Goal: Task Accomplishment & Management: Manage account settings

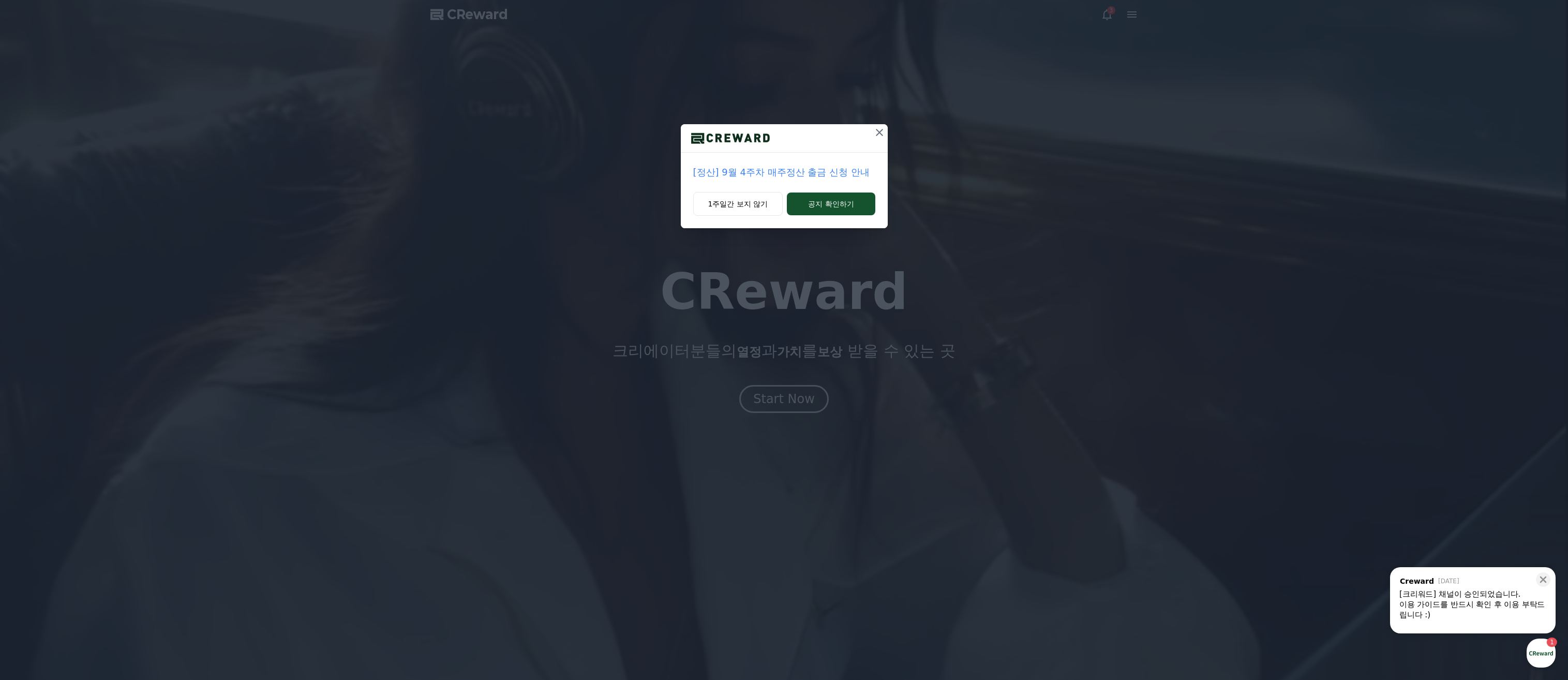
click at [878, 125] on button at bounding box center [878, 132] width 17 height 17
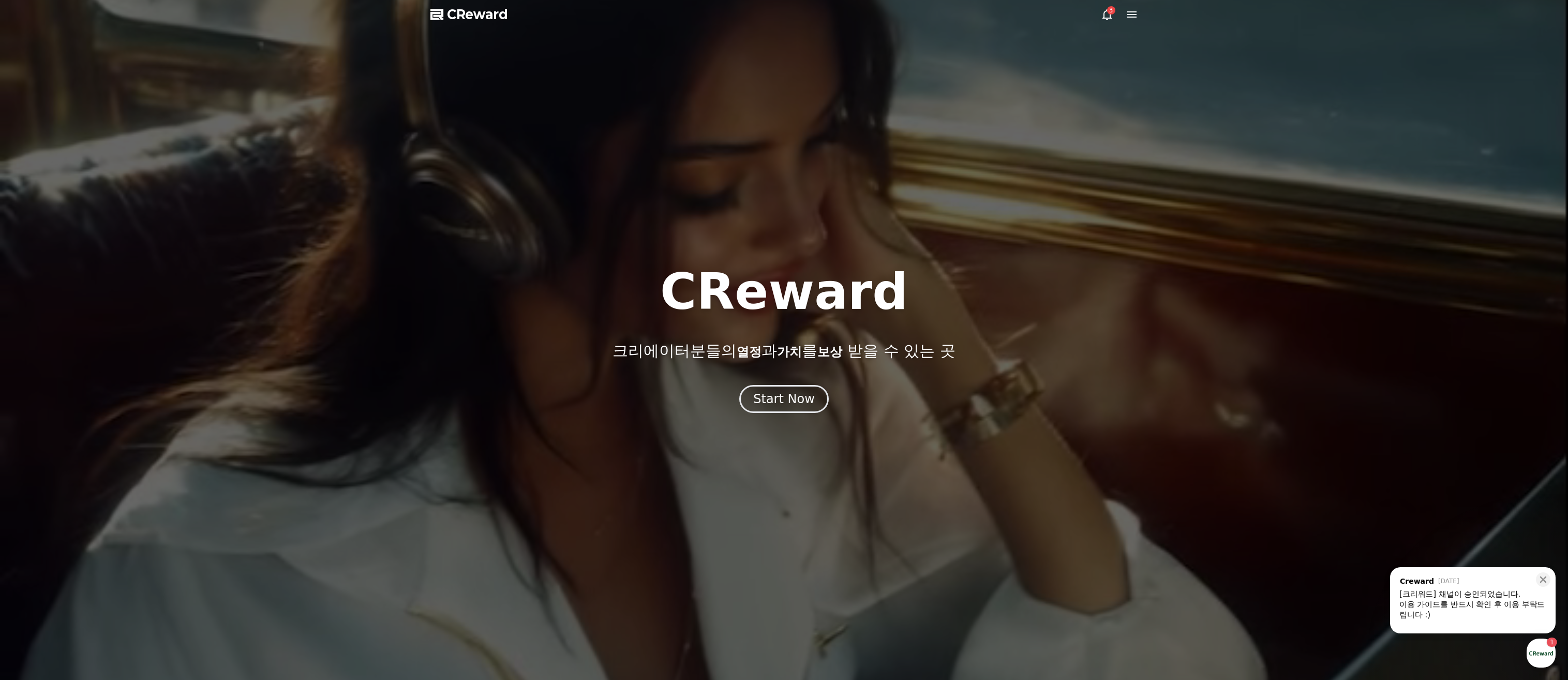
click at [1106, 6] on div at bounding box center [784, 340] width 1568 height 680
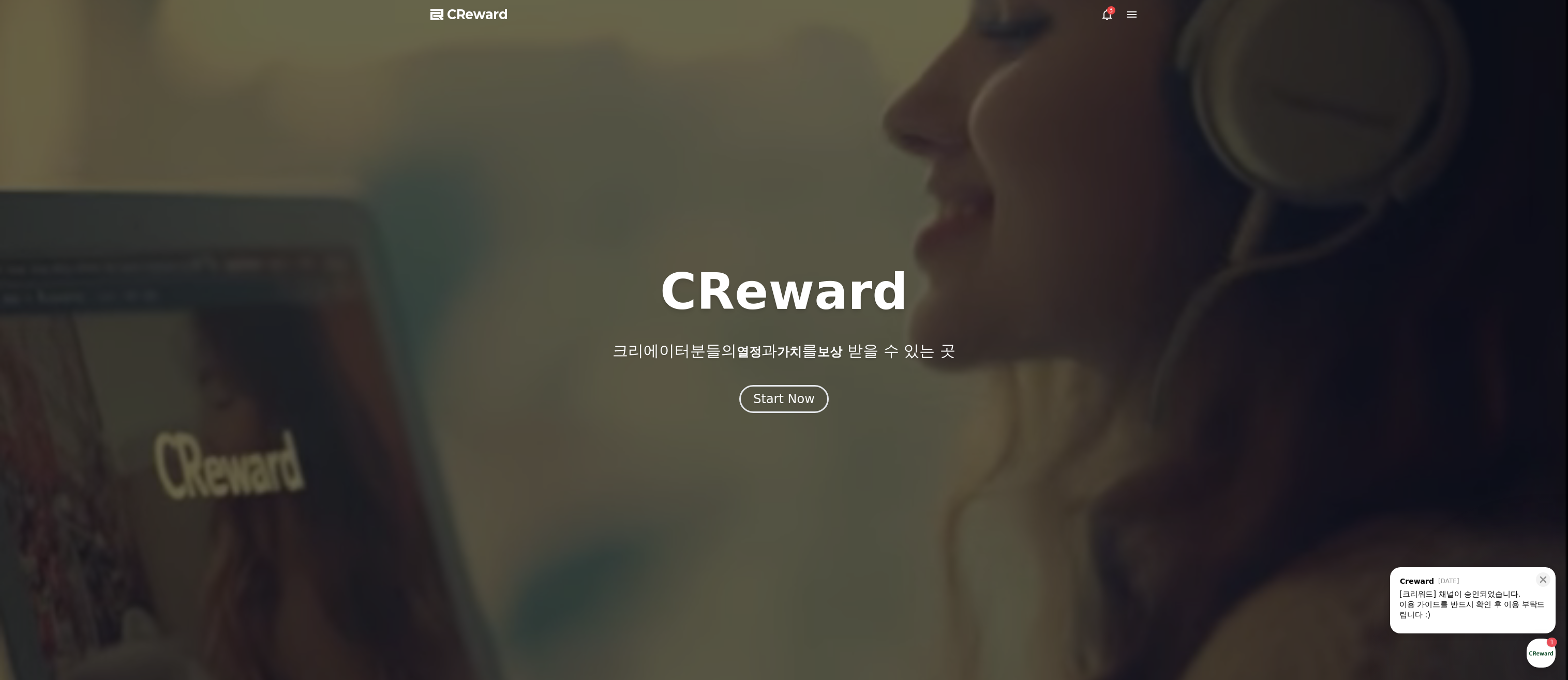
click at [1106, 11] on icon at bounding box center [1107, 15] width 10 height 10
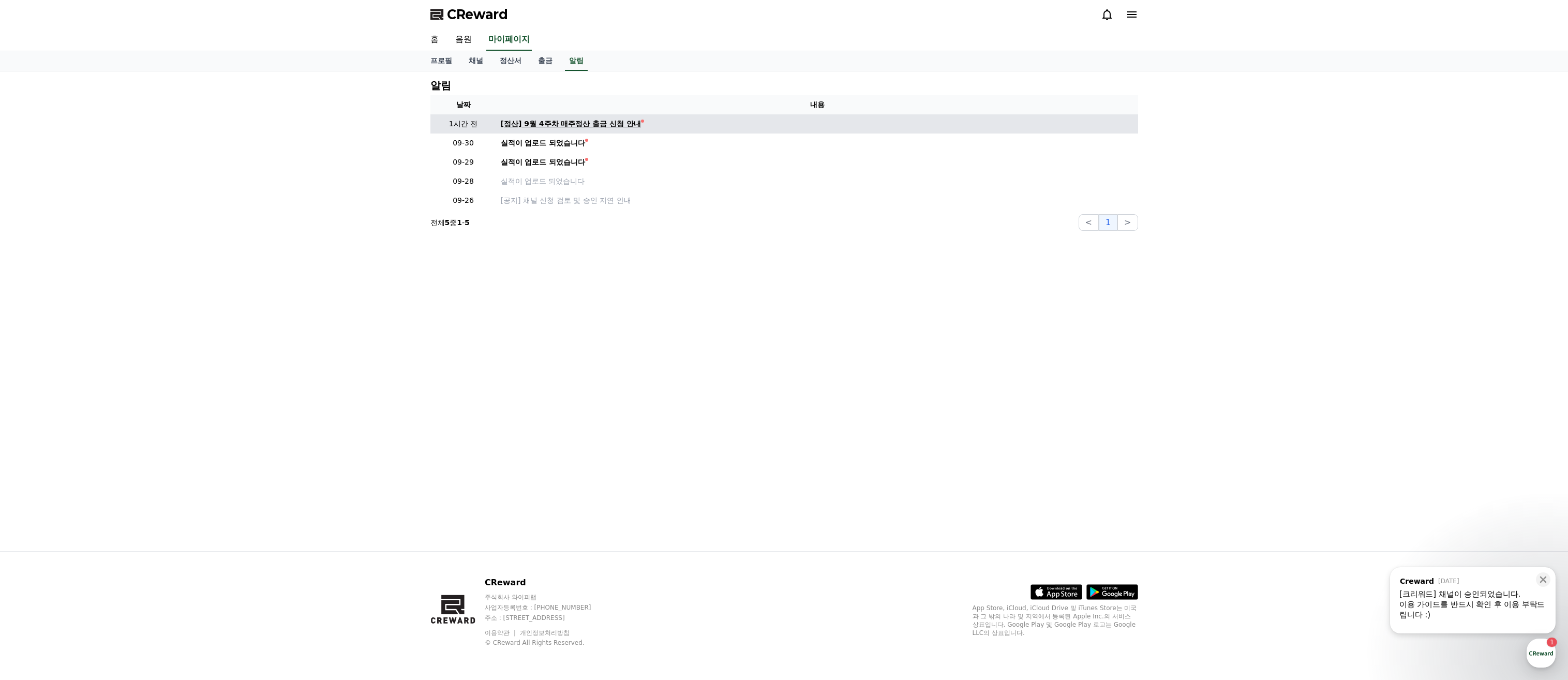
click at [605, 121] on div "[정산] 9월 4주차 매주정산 출금 신청 안내" at bounding box center [571, 124] width 141 height 10
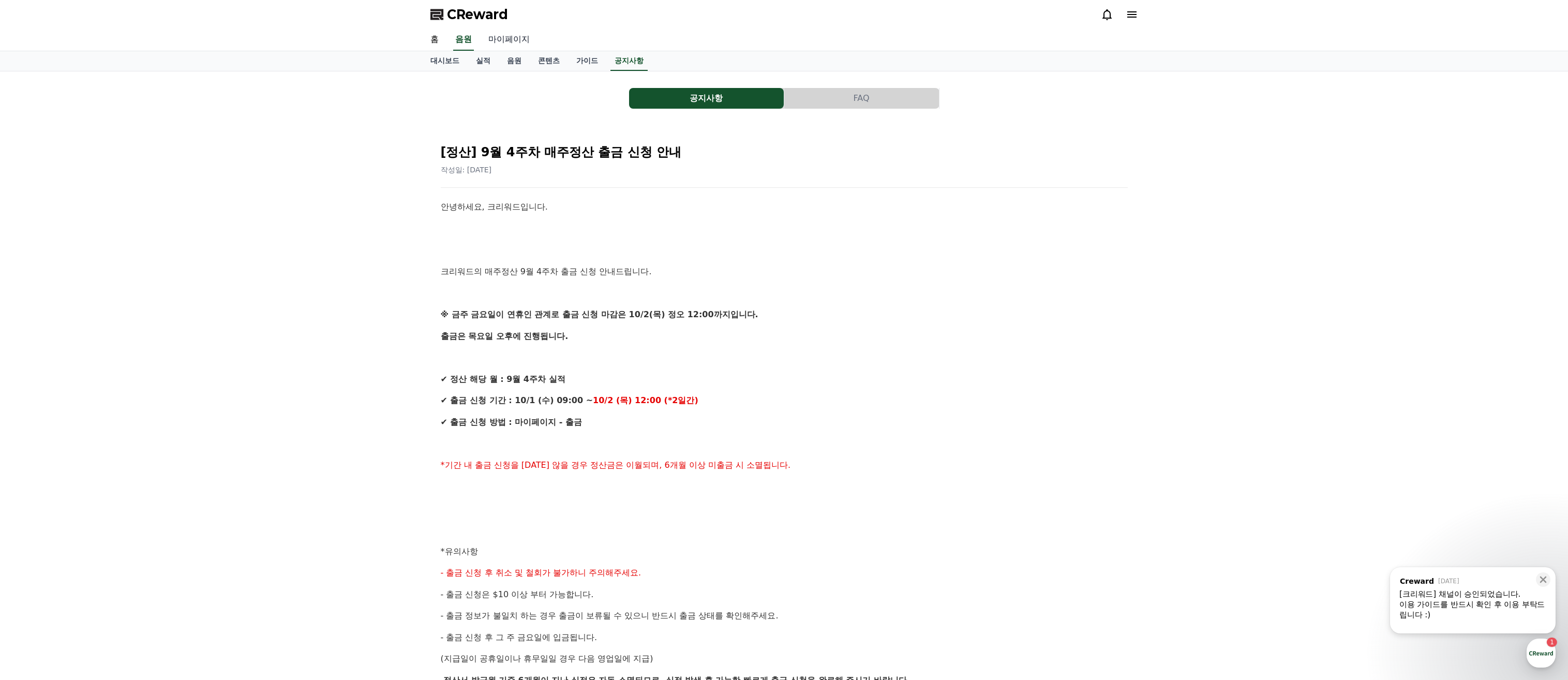
click at [506, 40] on link "마이페이지" at bounding box center [508, 39] width 58 height 22
select select "**********"
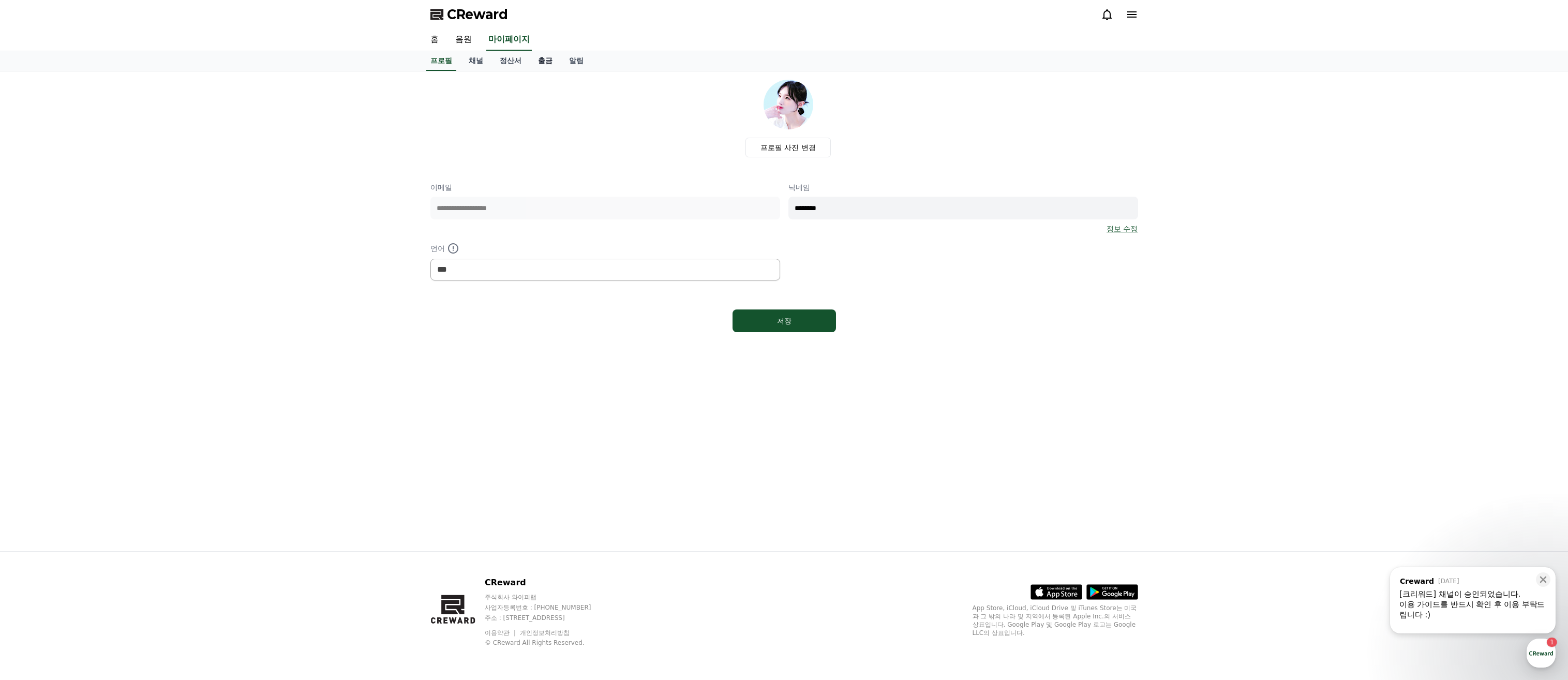
click at [541, 61] on link "출금" at bounding box center [545, 61] width 31 height 20
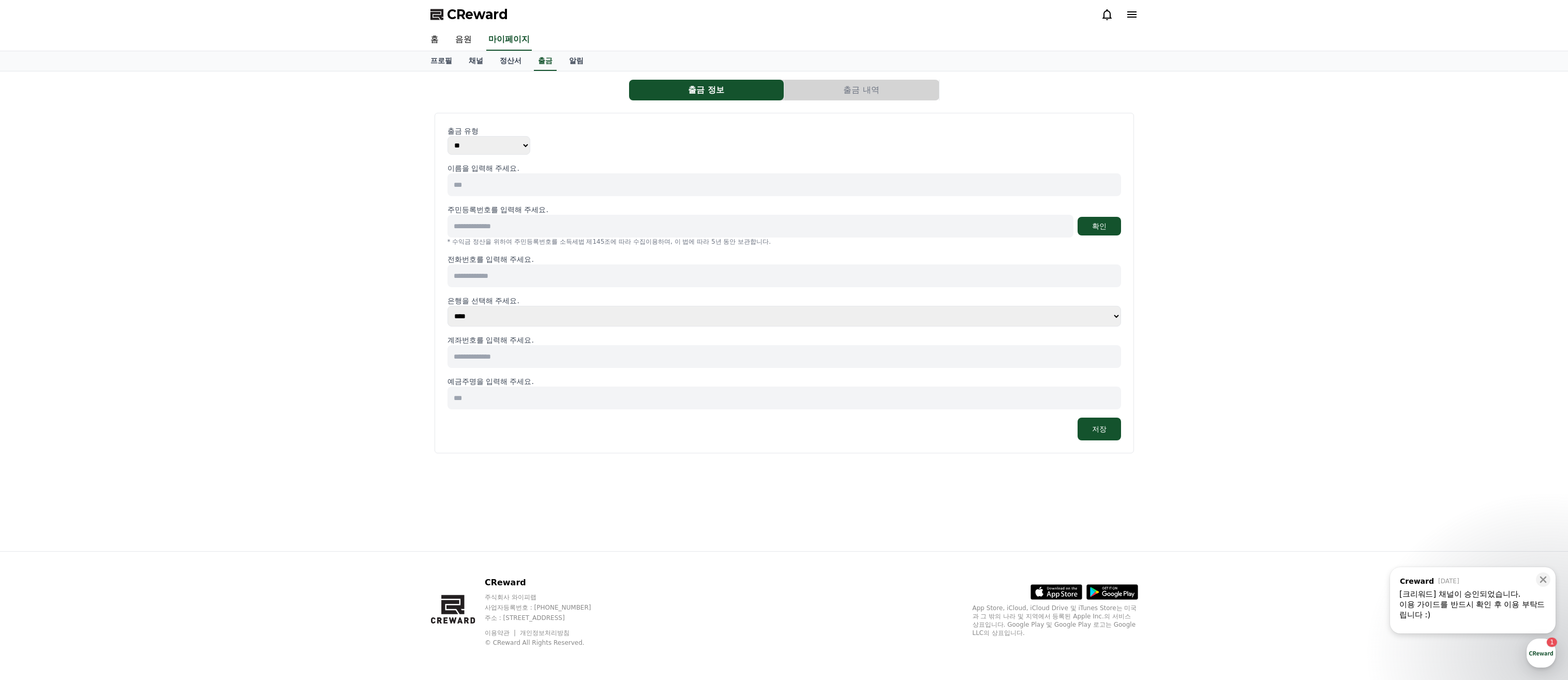
click at [454, 142] on select "** ***" at bounding box center [488, 145] width 83 height 18
click at [448, 136] on select "** ***" at bounding box center [488, 145] width 83 height 18
click at [506, 172] on p "이름을 입력해 주세요." at bounding box center [784, 168] width 673 height 10
click at [522, 176] on input at bounding box center [784, 185] width 673 height 23
click at [522, 175] on input at bounding box center [784, 185] width 673 height 23
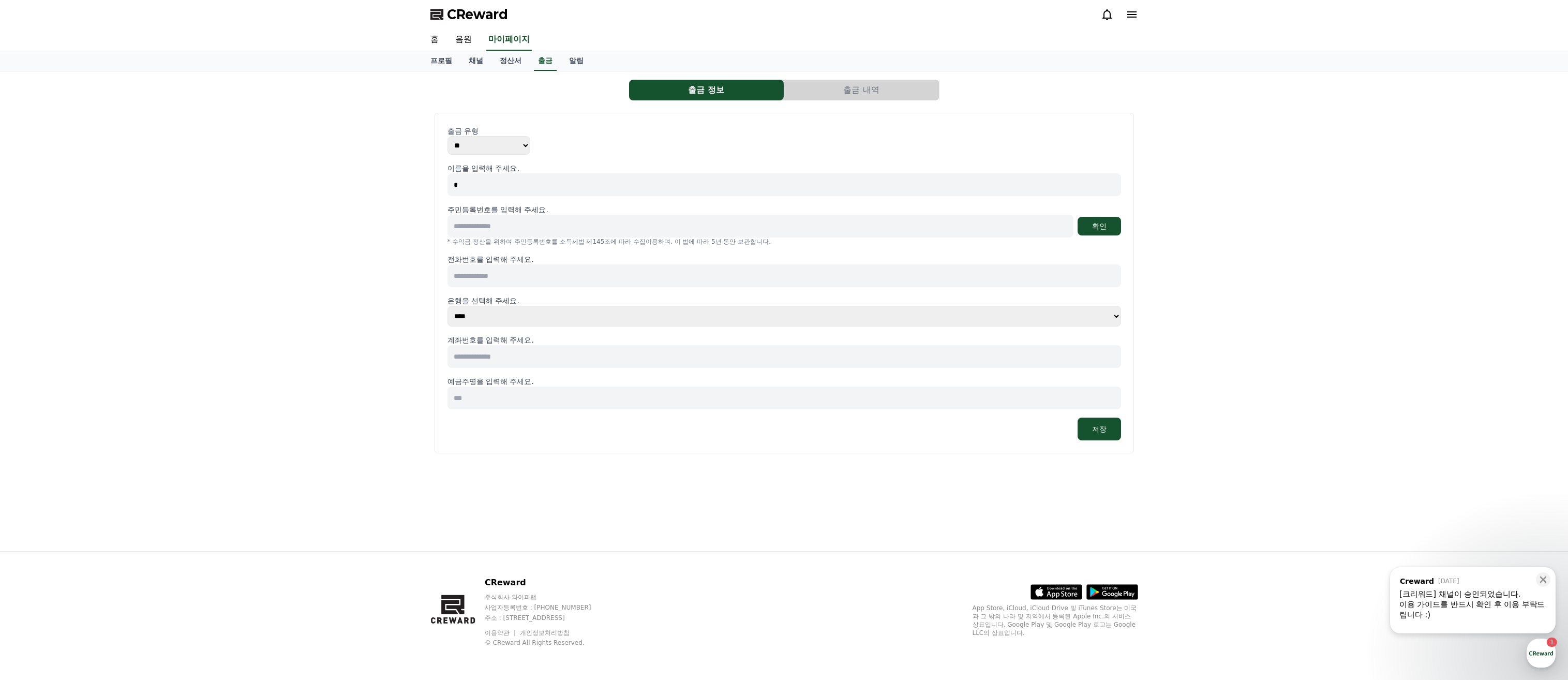
type input "*"
type input "***"
type input "**********"
click at [1107, 225] on button "확인" at bounding box center [1099, 226] width 44 height 18
click at [682, 253] on div "**********" at bounding box center [784, 301] width 673 height 277
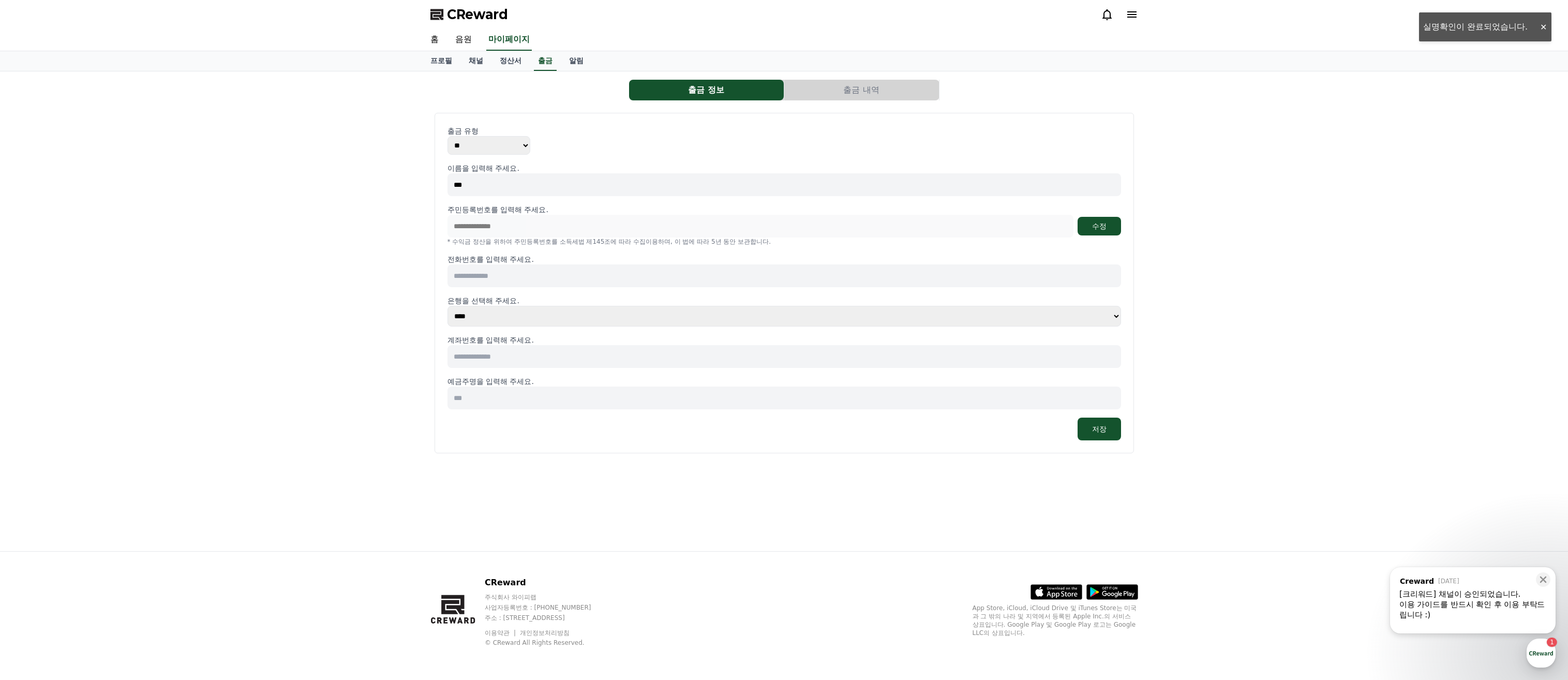
click at [717, 269] on input at bounding box center [784, 276] width 673 height 23
type input "**********"
click at [792, 301] on p "은행을 선택해 주세요." at bounding box center [784, 300] width 673 height 10
click at [791, 301] on p "은행을 선택해 주세요." at bounding box center [784, 300] width 673 height 10
click at [856, 320] on select "**** **** **** **** **** **** **** ** ** ** ** **** *** **** **** *****" at bounding box center [784, 316] width 673 height 21
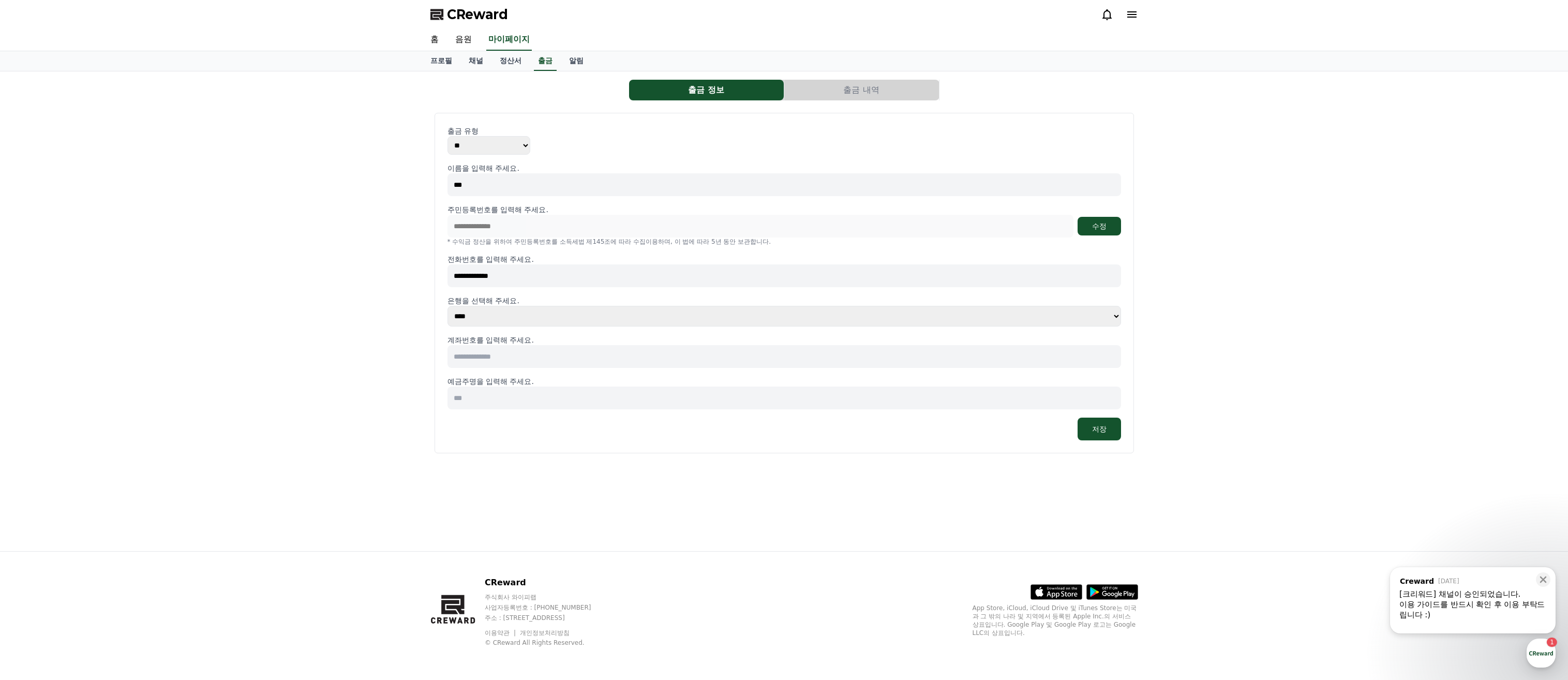
select select "**********"
click at [448, 306] on select "**** **** **** **** **** **** **** ** ** ** ** **** *** **** **** *****" at bounding box center [784, 316] width 673 height 21
click at [733, 357] on input at bounding box center [784, 356] width 673 height 23
type input "**********"
click at [572, 408] on input at bounding box center [784, 398] width 673 height 23
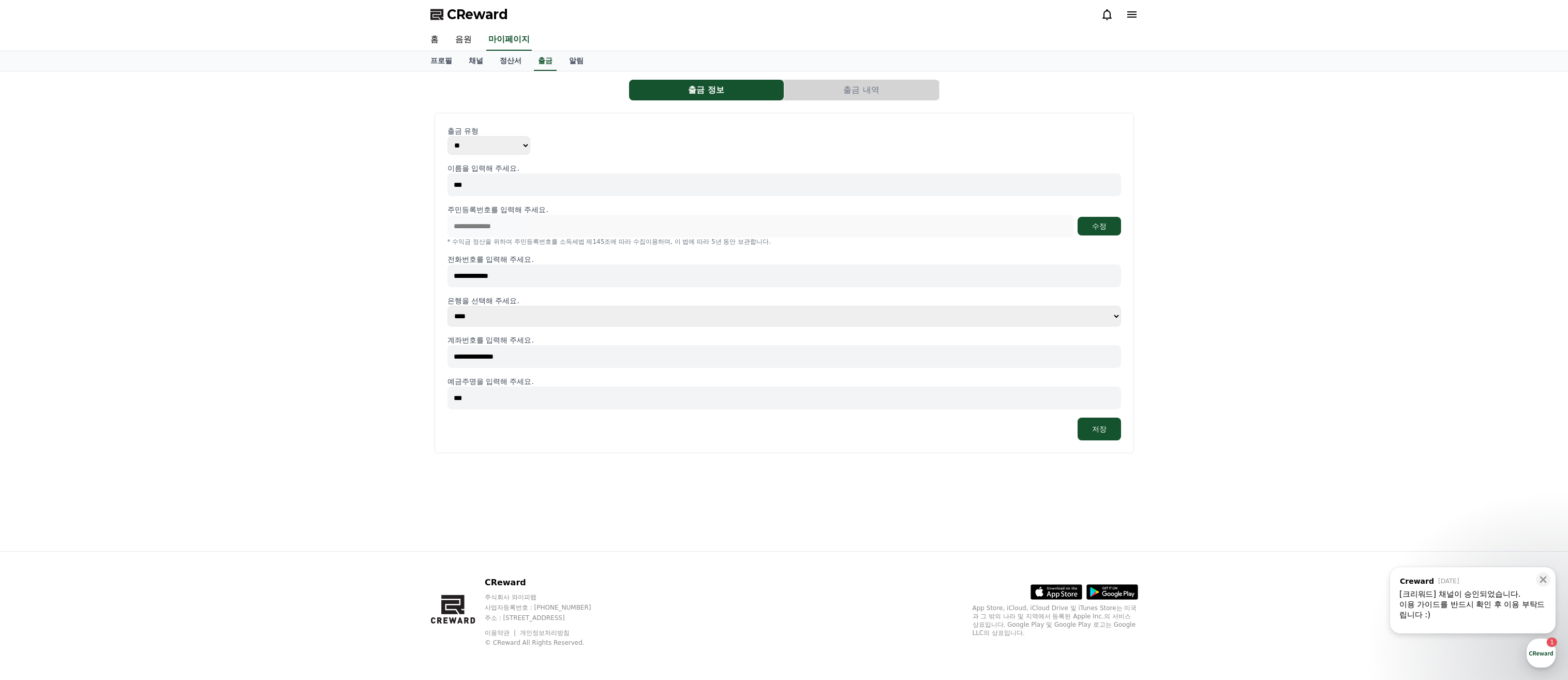
type input "***"
click at [1101, 458] on div "**********" at bounding box center [784, 268] width 716 height 386
click at [1114, 414] on div "**********" at bounding box center [784, 301] width 673 height 277
click at [1107, 423] on button "저장" at bounding box center [1099, 428] width 44 height 23
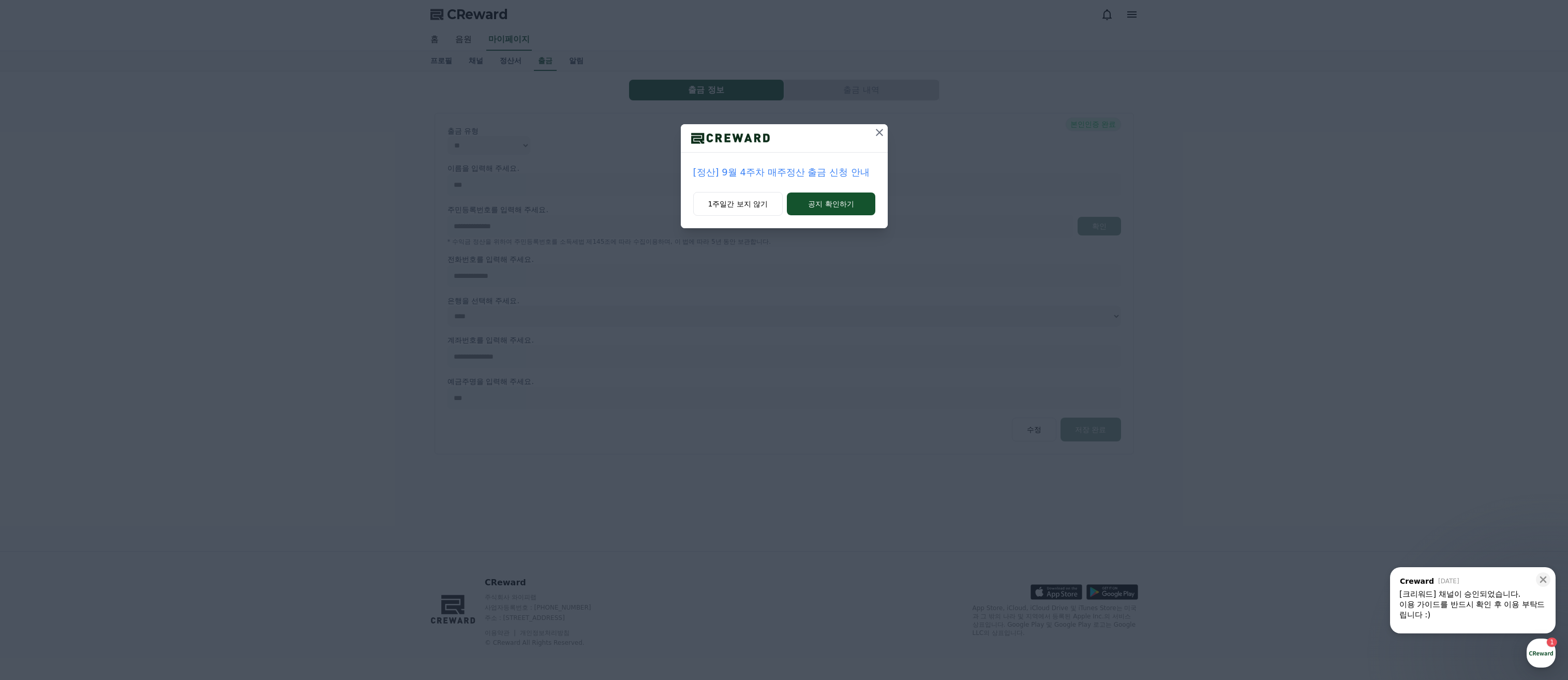
click at [885, 125] on button at bounding box center [878, 132] width 17 height 17
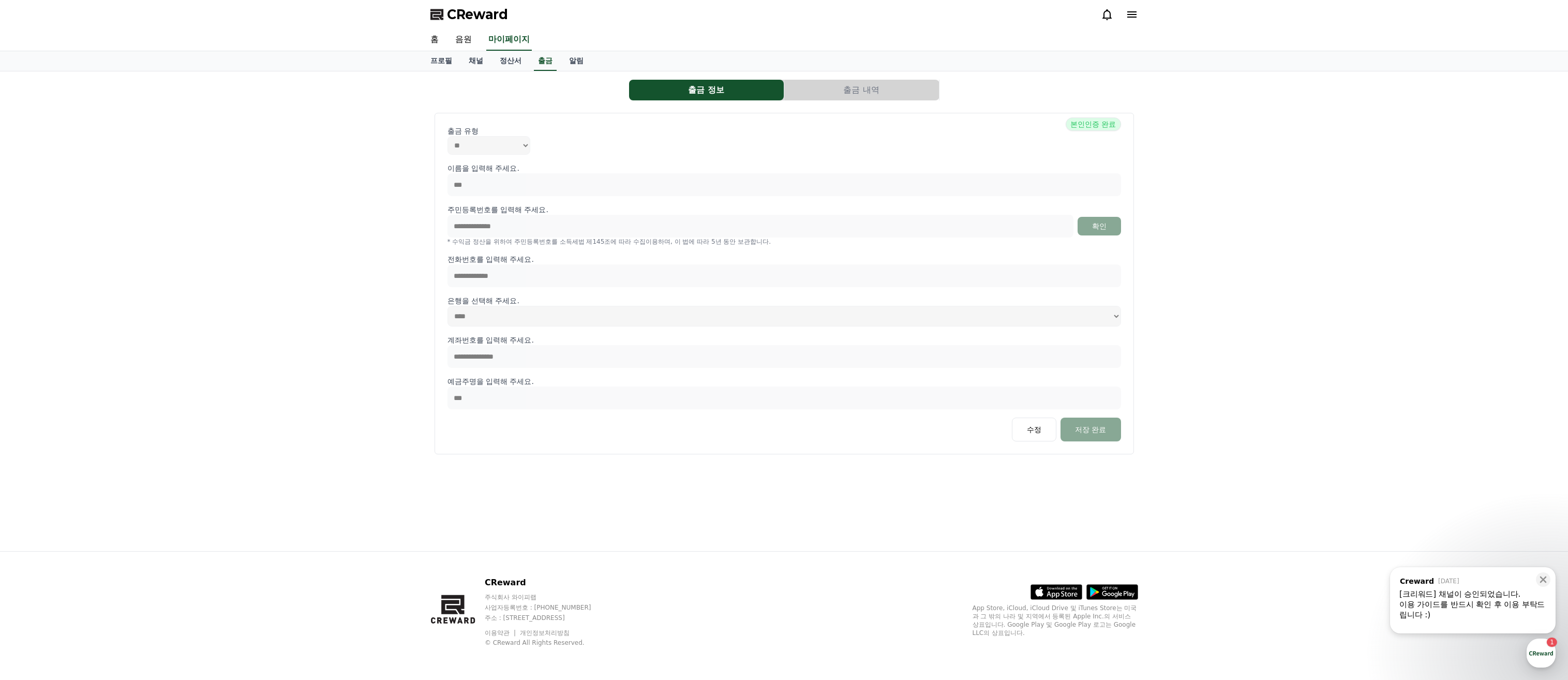
click at [1087, 413] on div "**********" at bounding box center [784, 302] width 673 height 279
click at [1495, 611] on div "이용 가이드를 반드시 확인 후 이용 부탁드립니다 :)" at bounding box center [1472, 609] width 147 height 21
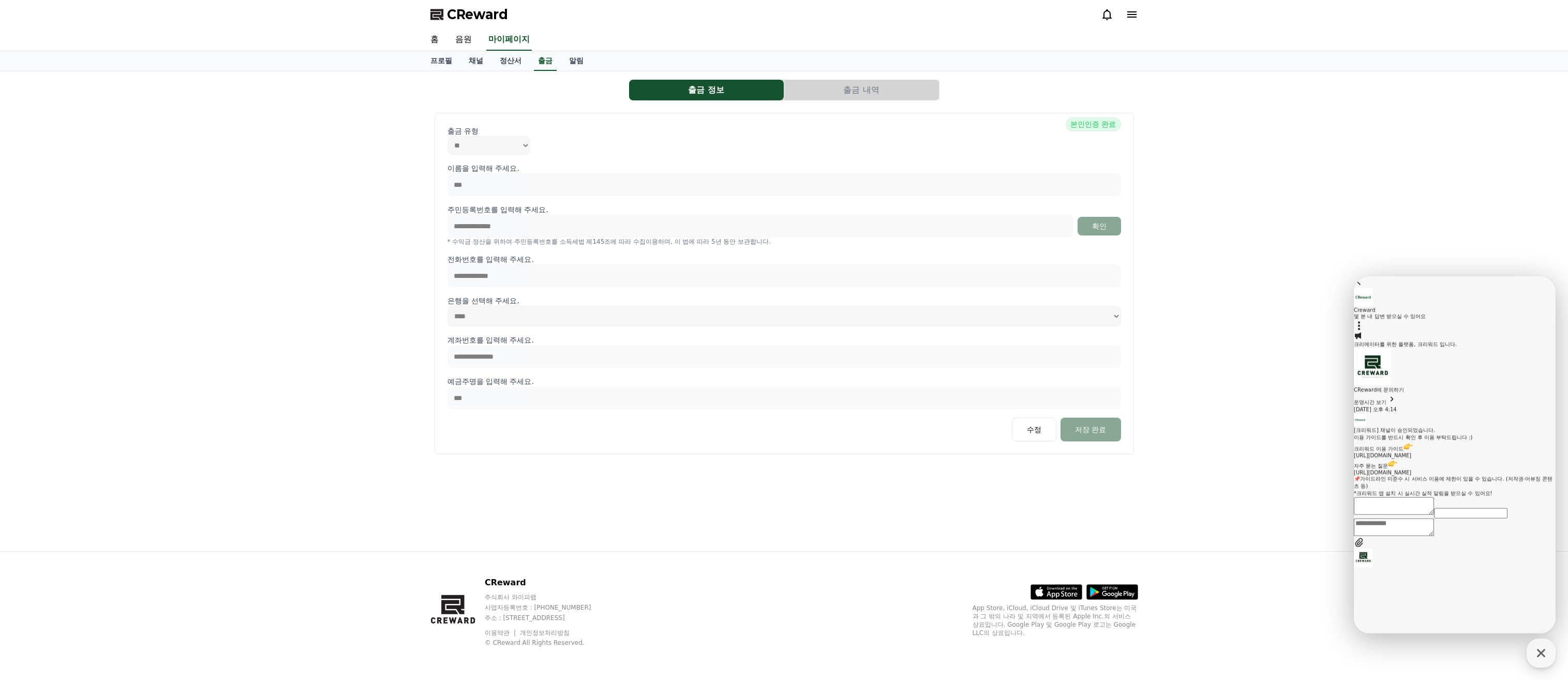
click at [886, 79] on button "출금 내역" at bounding box center [862, 90] width 155 height 21
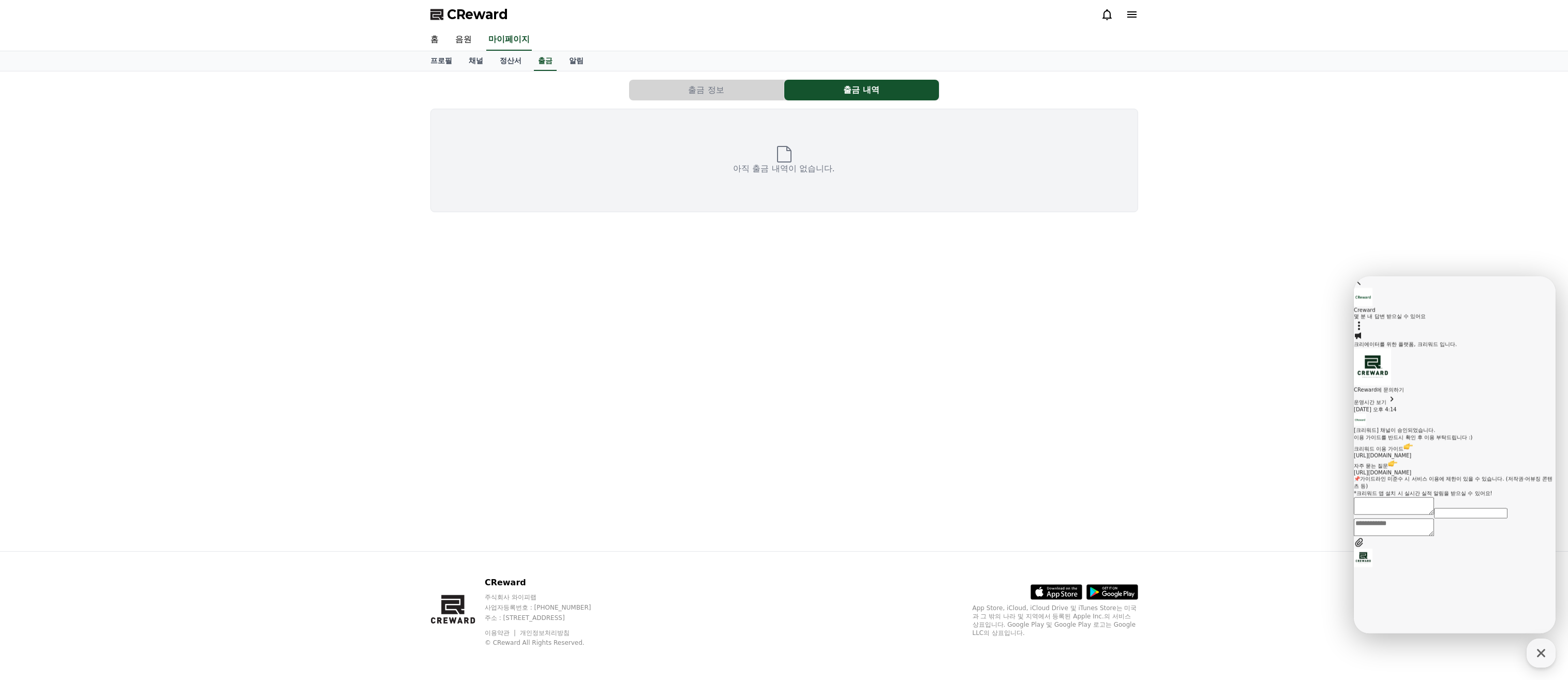
click at [713, 96] on button "출금 정보" at bounding box center [706, 90] width 155 height 21
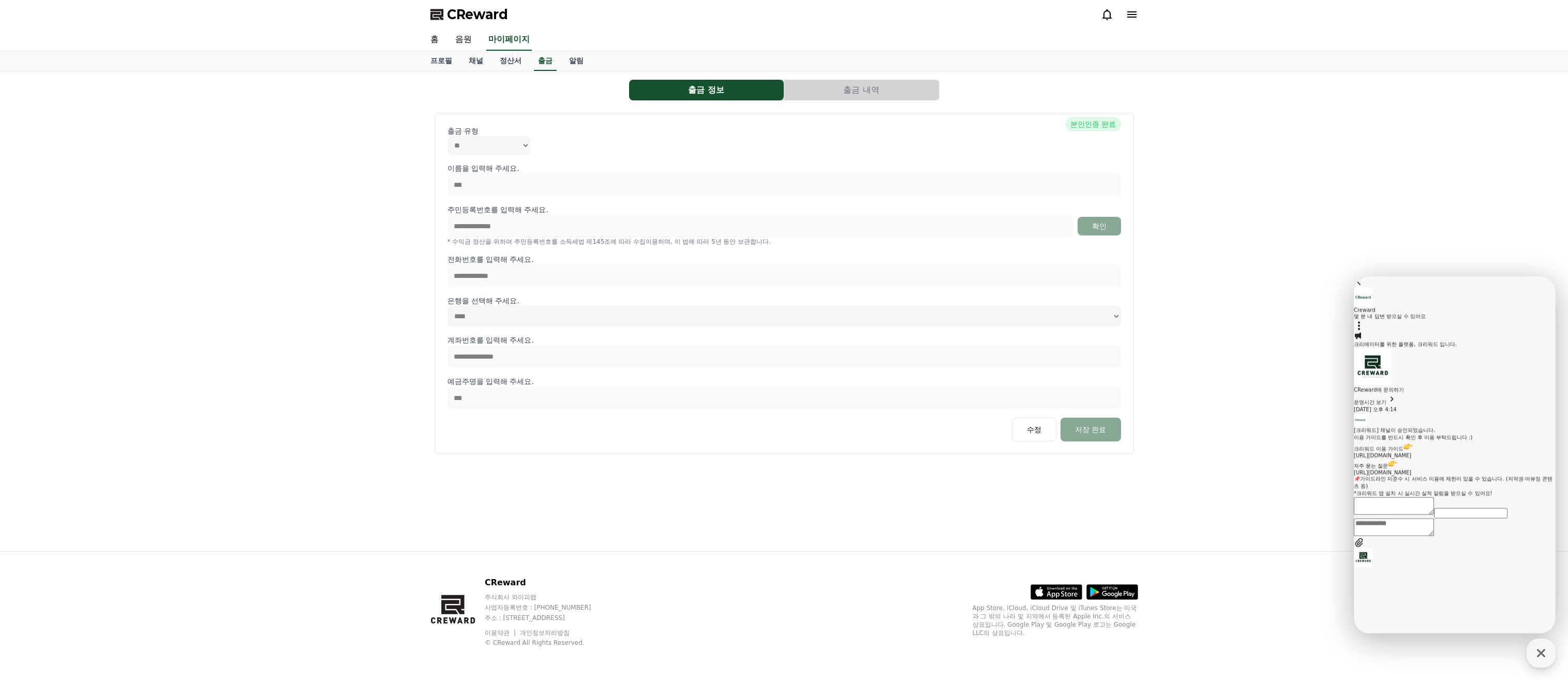
click at [556, 61] on div "프로필 채널 정산서 출금 알림" at bounding box center [784, 61] width 724 height 20
click at [540, 59] on link "출금" at bounding box center [545, 61] width 23 height 20
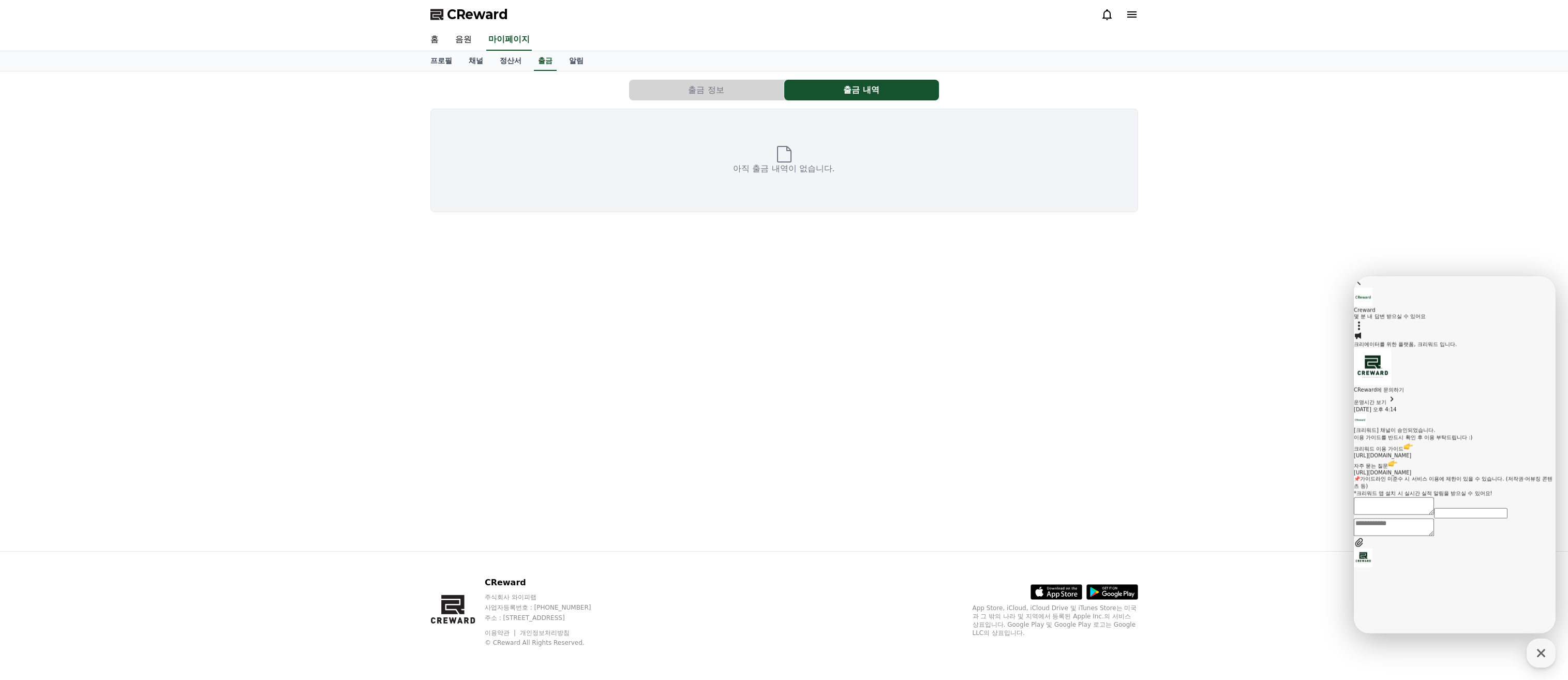
click at [703, 94] on button "출금 정보" at bounding box center [706, 90] width 155 height 21
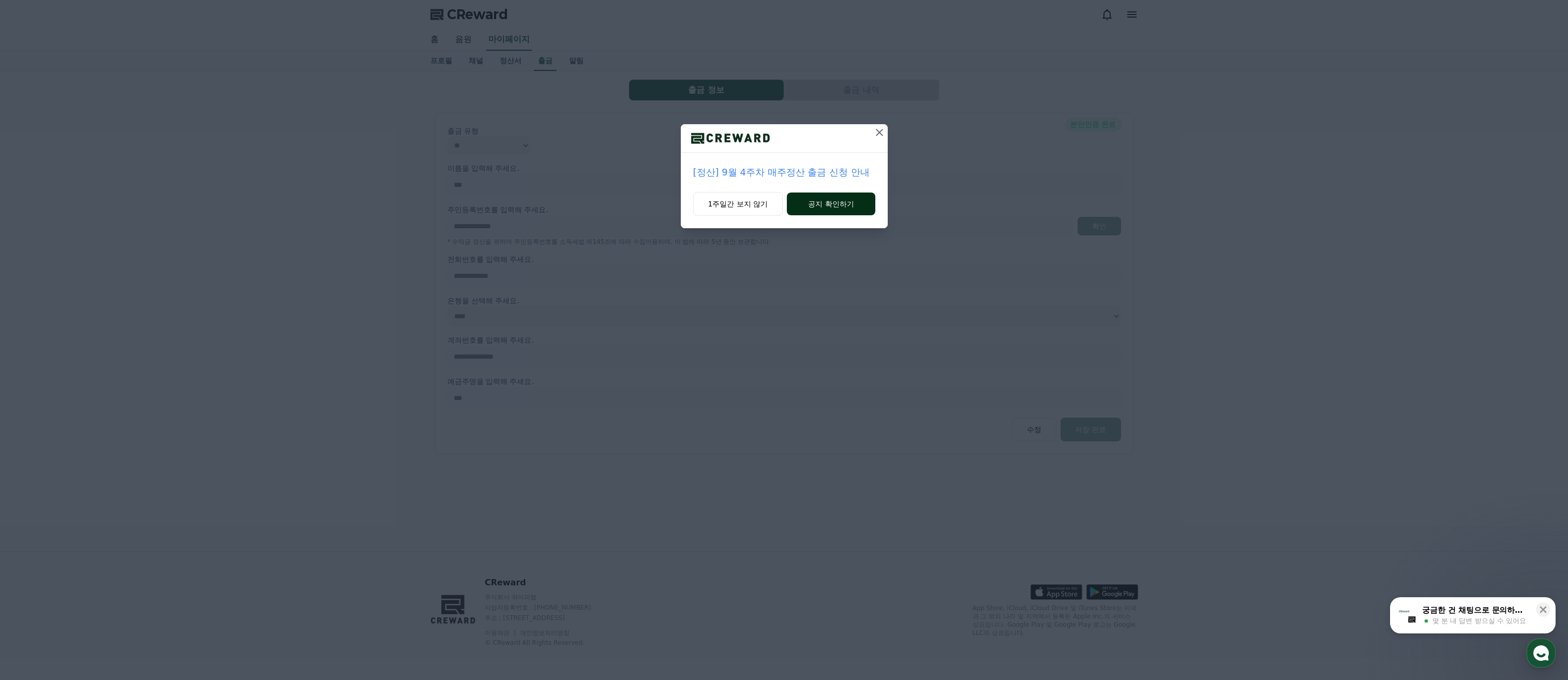
click at [807, 208] on button "공지 확인하기" at bounding box center [831, 204] width 88 height 23
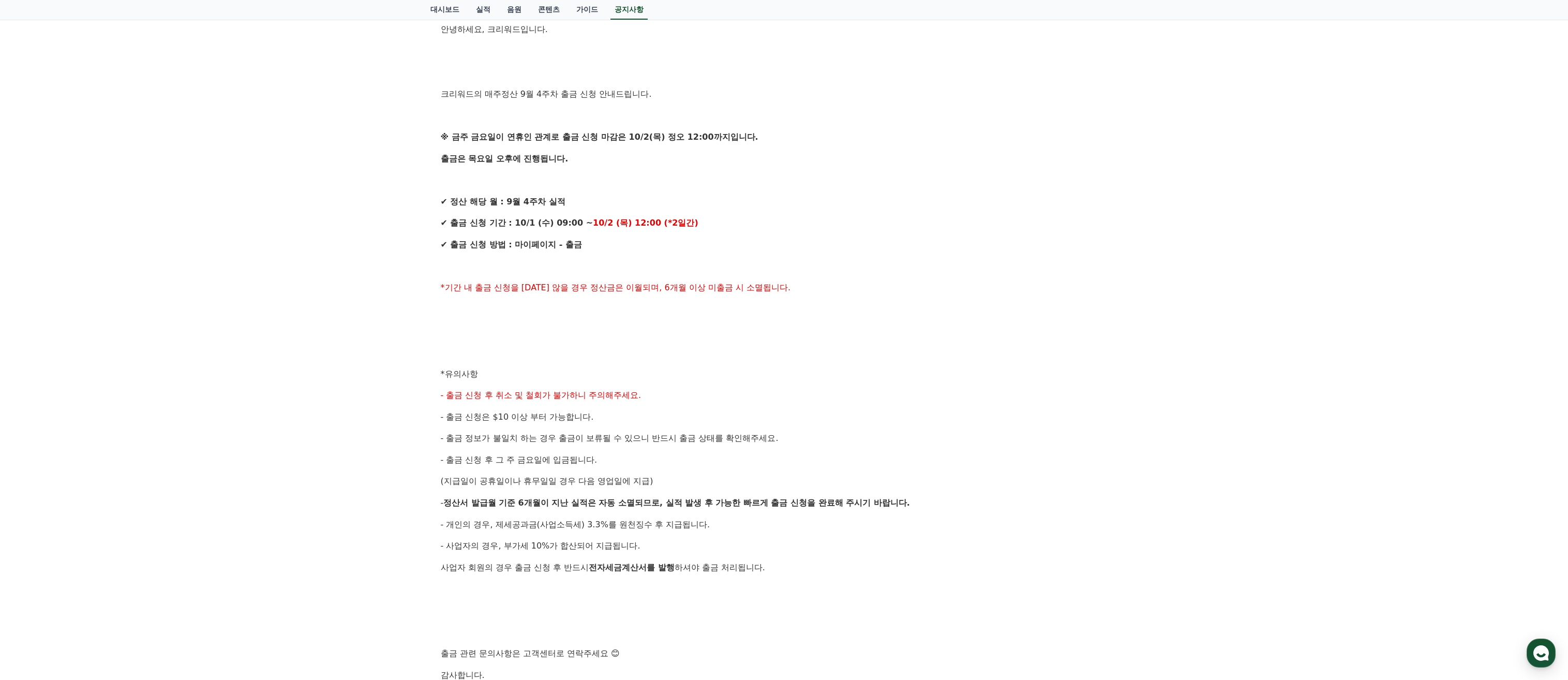
scroll to position [241, 0]
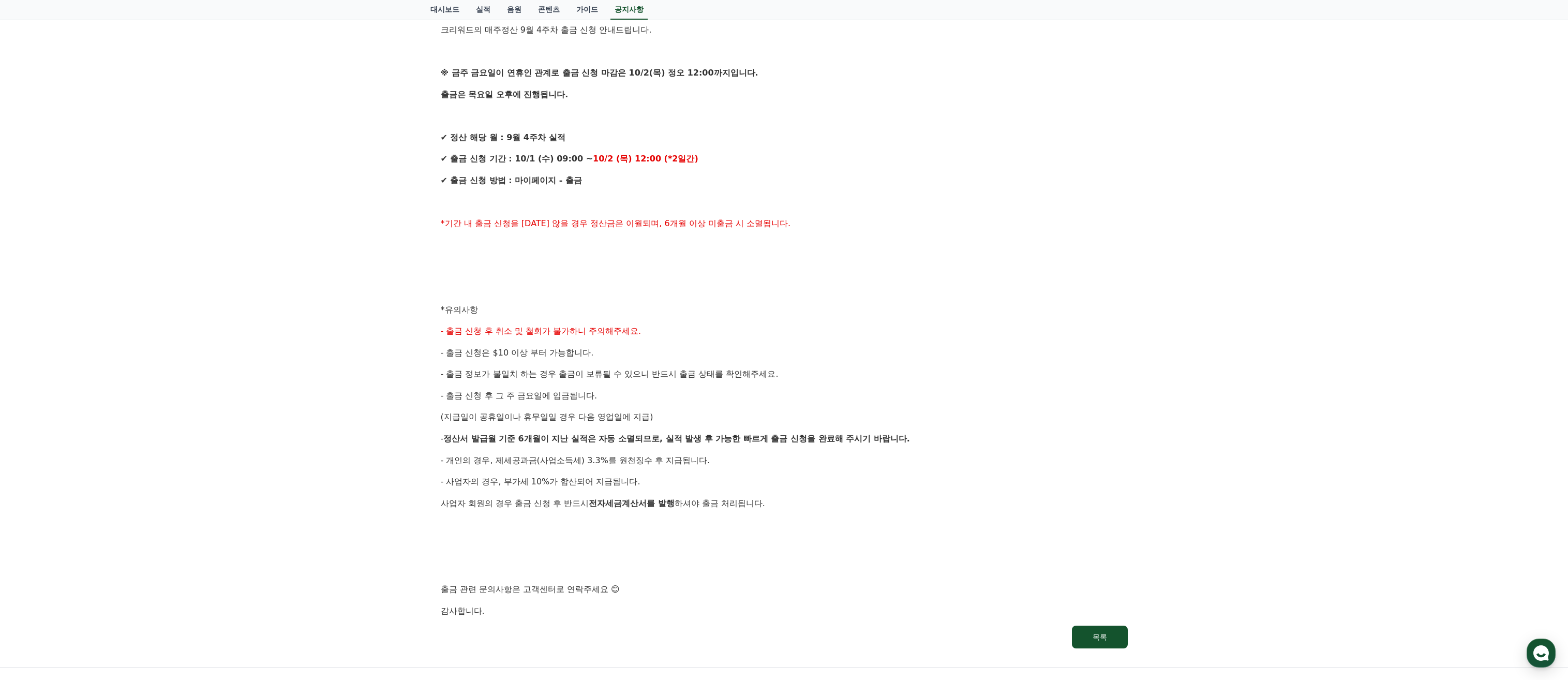
click at [736, 448] on div "안녕하세요, 크리워드입니다. 크리워드의 매주정산 9월 4주차 출금 신청 안내드립니다. ※ 금주 금요일이 연휴인 관계로 출금 신청 마감은 10/…" at bounding box center [784, 287] width 687 height 658
drag, startPoint x: 736, startPoint y: 448, endPoint x: 755, endPoint y: 293, distance: 156.2
click at [755, 293] on p at bounding box center [784, 287] width 687 height 13
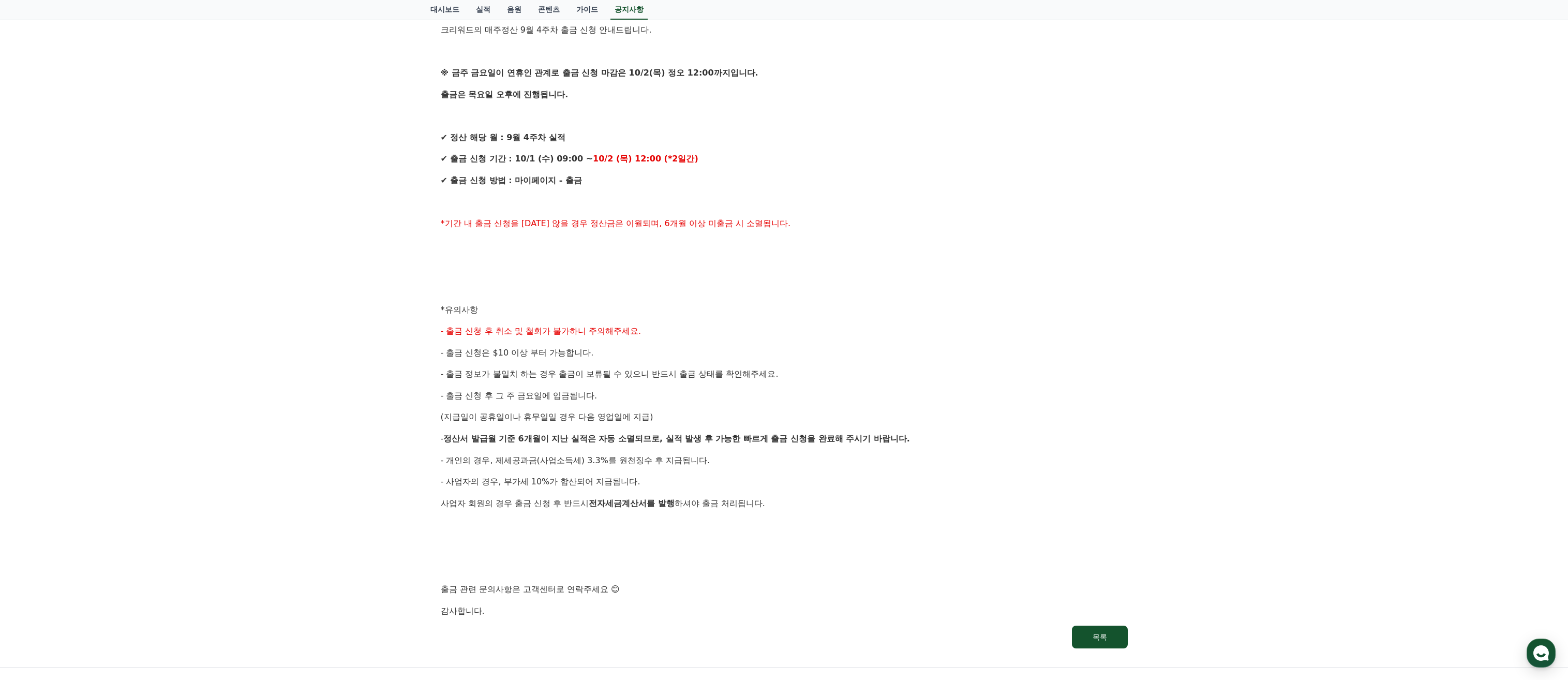
scroll to position [0, 0]
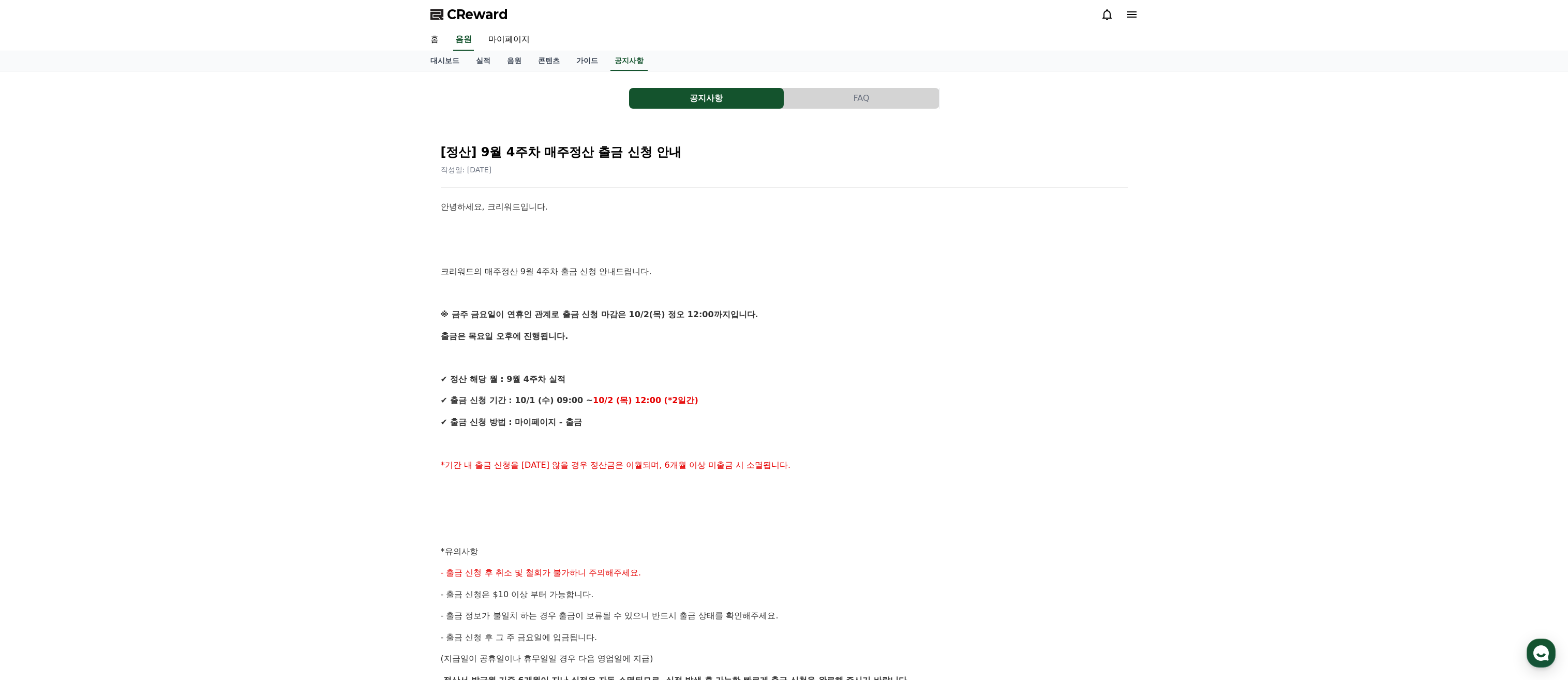
click at [649, 57] on div "대시보드 실적 음원 콘텐츠 가이드 공지사항" at bounding box center [784, 61] width 724 height 20
click at [542, 49] on div "홈 음원 마이페이지" at bounding box center [784, 39] width 724 height 22
click at [560, 67] on link "콘텐츠" at bounding box center [548, 61] width 38 height 20
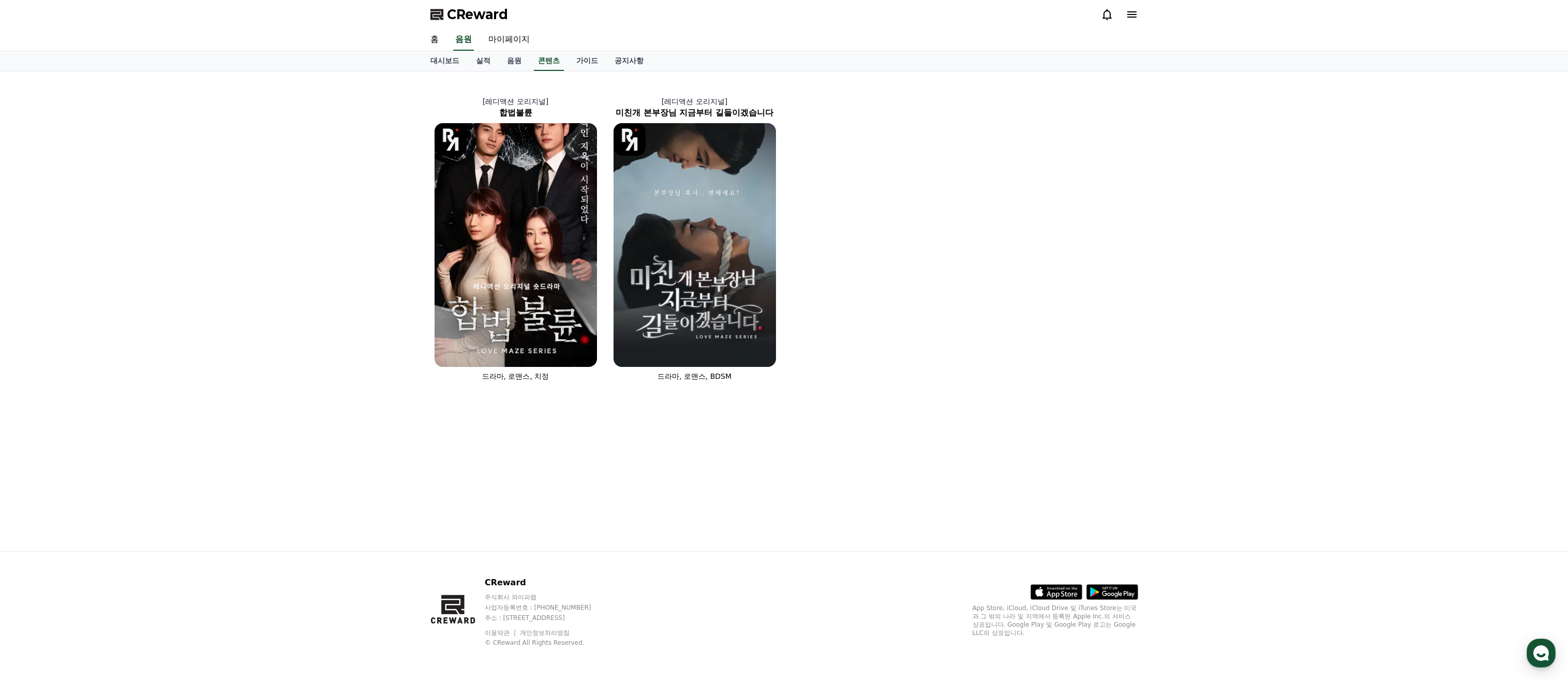
click at [1138, 13] on div "CReward" at bounding box center [784, 14] width 724 height 29
click at [1133, 11] on icon at bounding box center [1131, 14] width 10 height 6
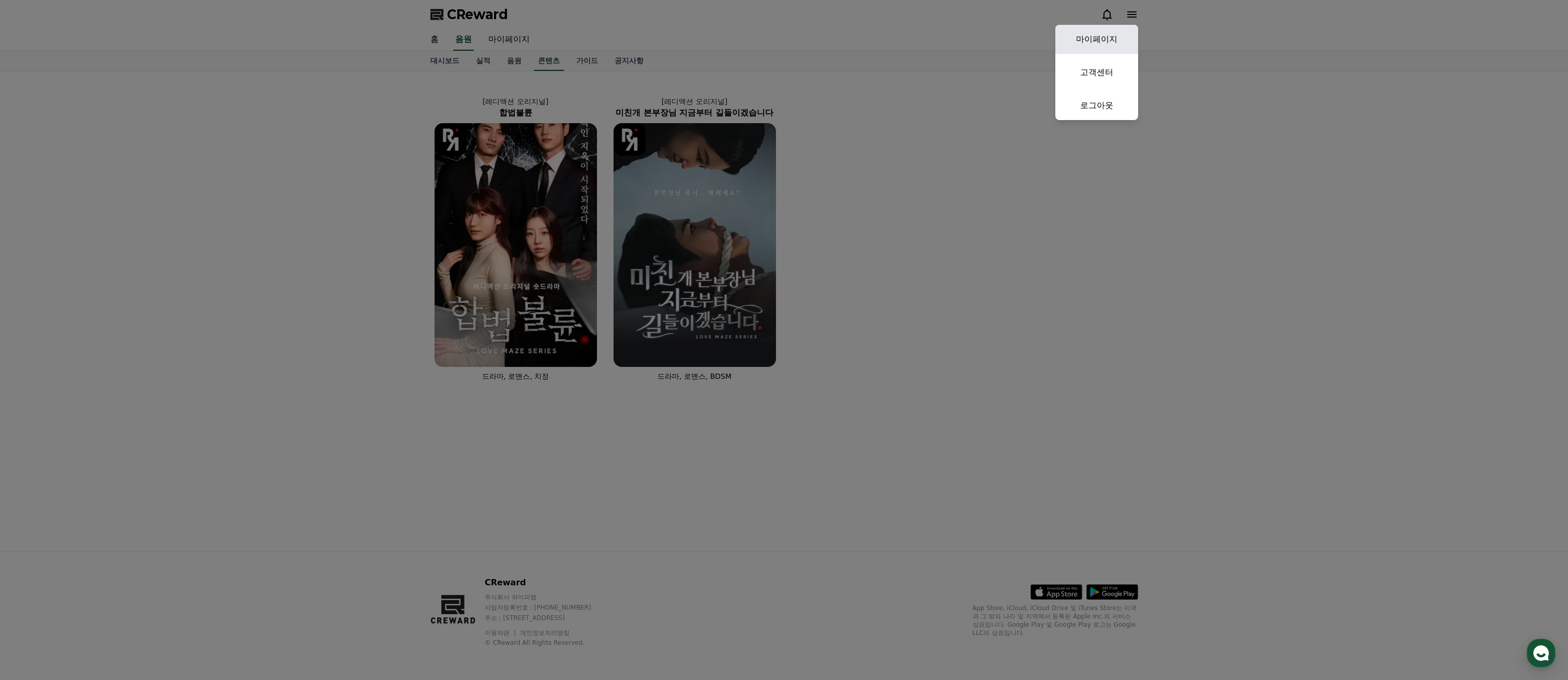
click at [1123, 37] on link "마이페이지" at bounding box center [1096, 39] width 83 height 29
select select "**********"
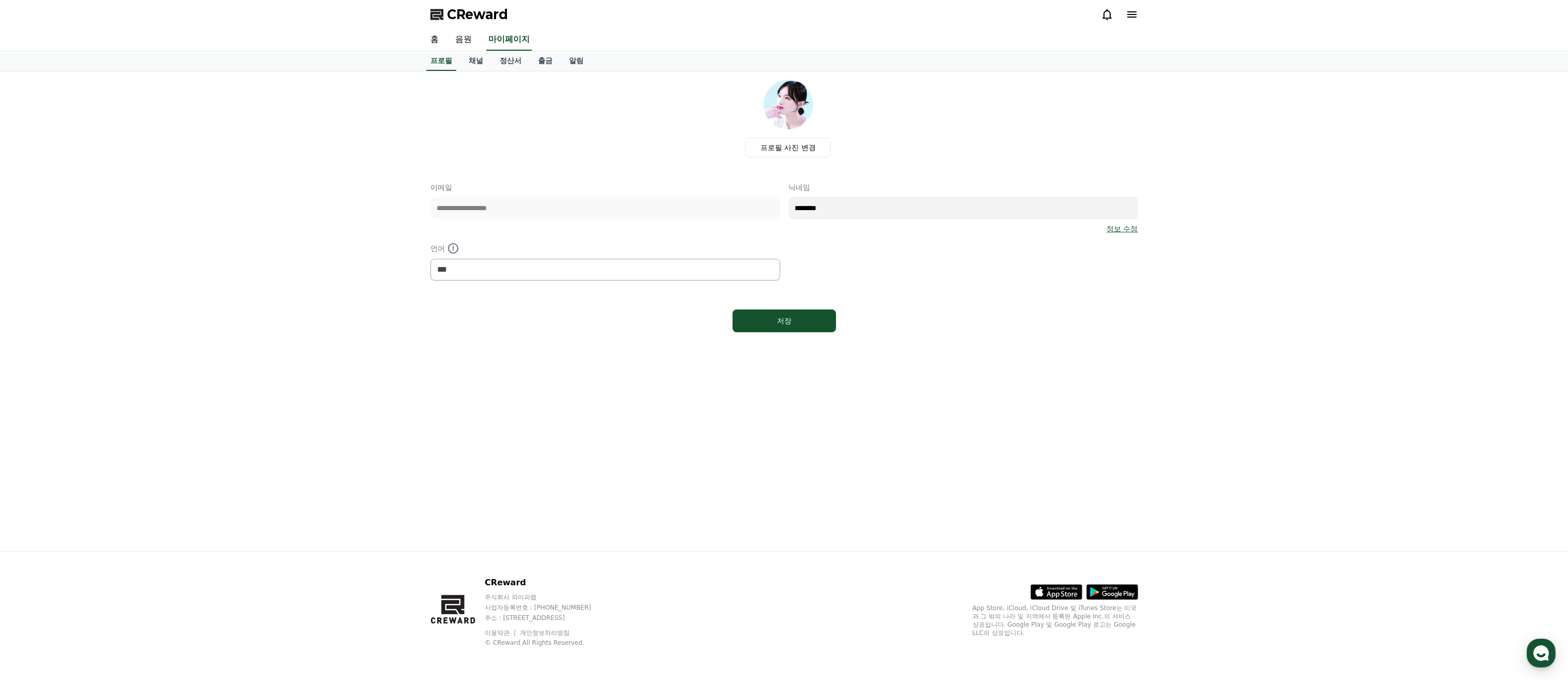
click at [549, 50] on div "홈 음원 마이페이지" at bounding box center [784, 40] width 1568 height 23
click at [548, 53] on link "출금" at bounding box center [545, 61] width 31 height 20
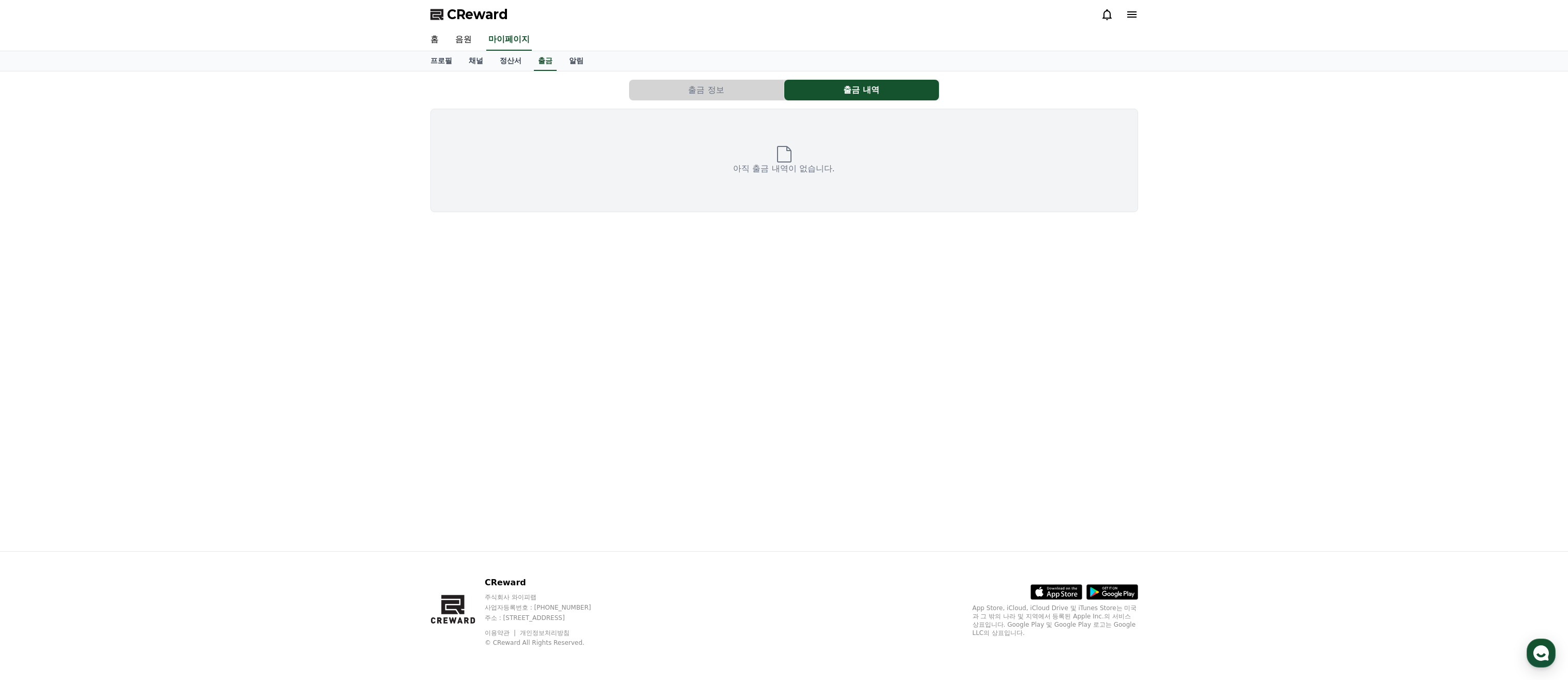
click at [716, 94] on button "출금 정보" at bounding box center [706, 90] width 155 height 21
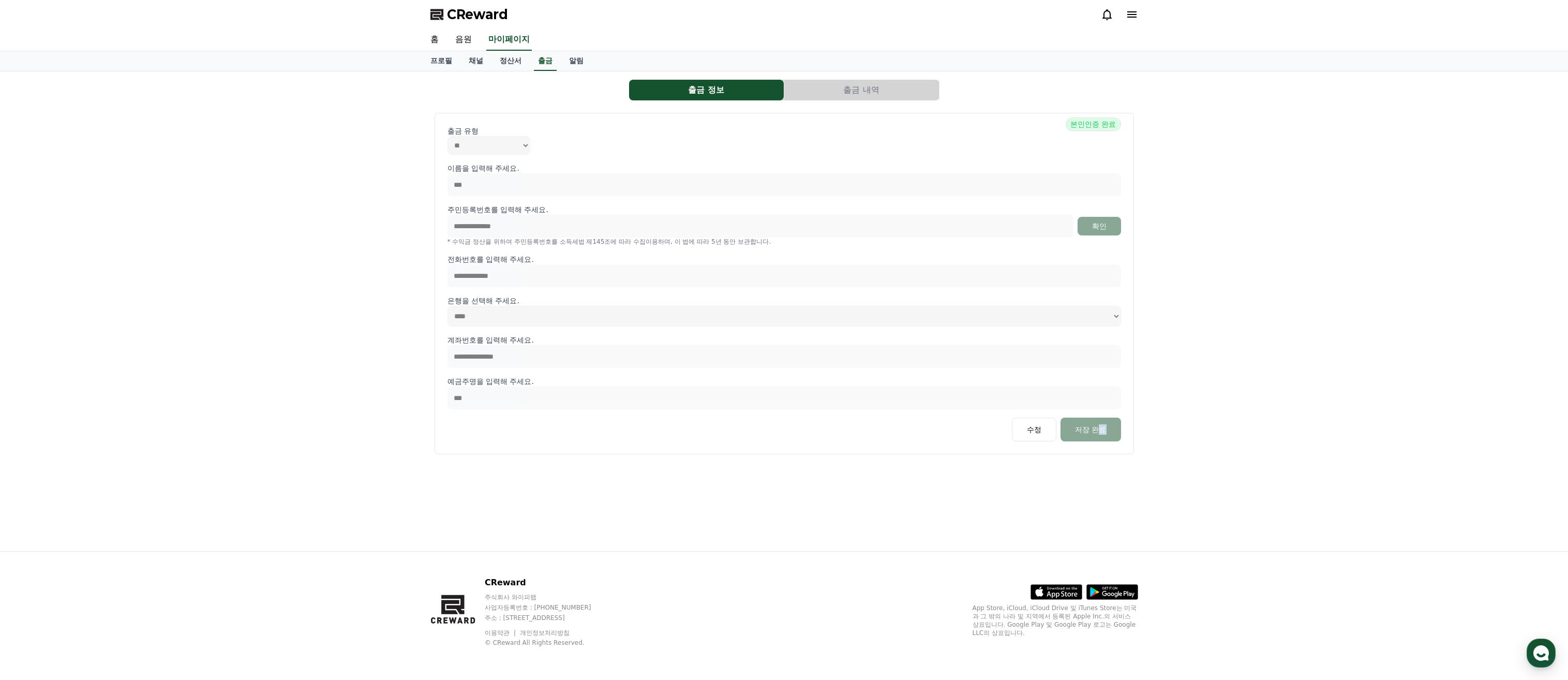
click at [1115, 481] on div "**********" at bounding box center [784, 311] width 724 height 480
drag, startPoint x: 804, startPoint y: 76, endPoint x: 807, endPoint y: 148, distance: 72.1
click at [808, 76] on div "**********" at bounding box center [784, 269] width 716 height 387
drag, startPoint x: 819, startPoint y: 90, endPoint x: 807, endPoint y: 88, distance: 12.2
click at [820, 90] on button "출금 내역" at bounding box center [862, 90] width 155 height 21
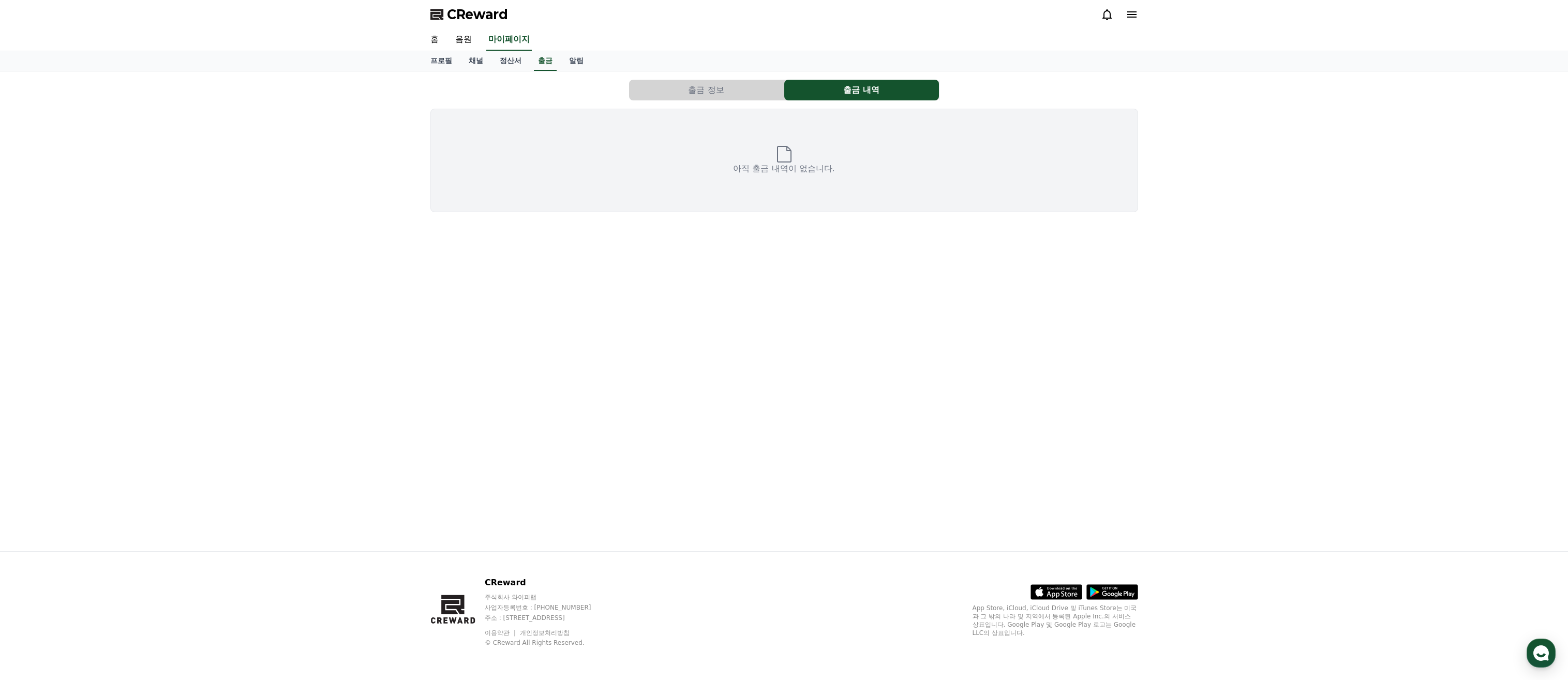
click at [722, 119] on div "아직 출금 내역이 없습니다." at bounding box center [784, 160] width 708 height 104
click at [699, 109] on div "아직 출금 내역이 없습니다." at bounding box center [784, 160] width 708 height 104
click at [689, 104] on div "출금 정보 출금 내역 아직 출금 내역이 없습니다." at bounding box center [784, 146] width 716 height 141
click at [689, 103] on div "출금 정보 출금 내역 아직 출금 내역이 없습니다." at bounding box center [784, 146] width 716 height 141
click at [552, 65] on link "출금" at bounding box center [545, 61] width 23 height 20
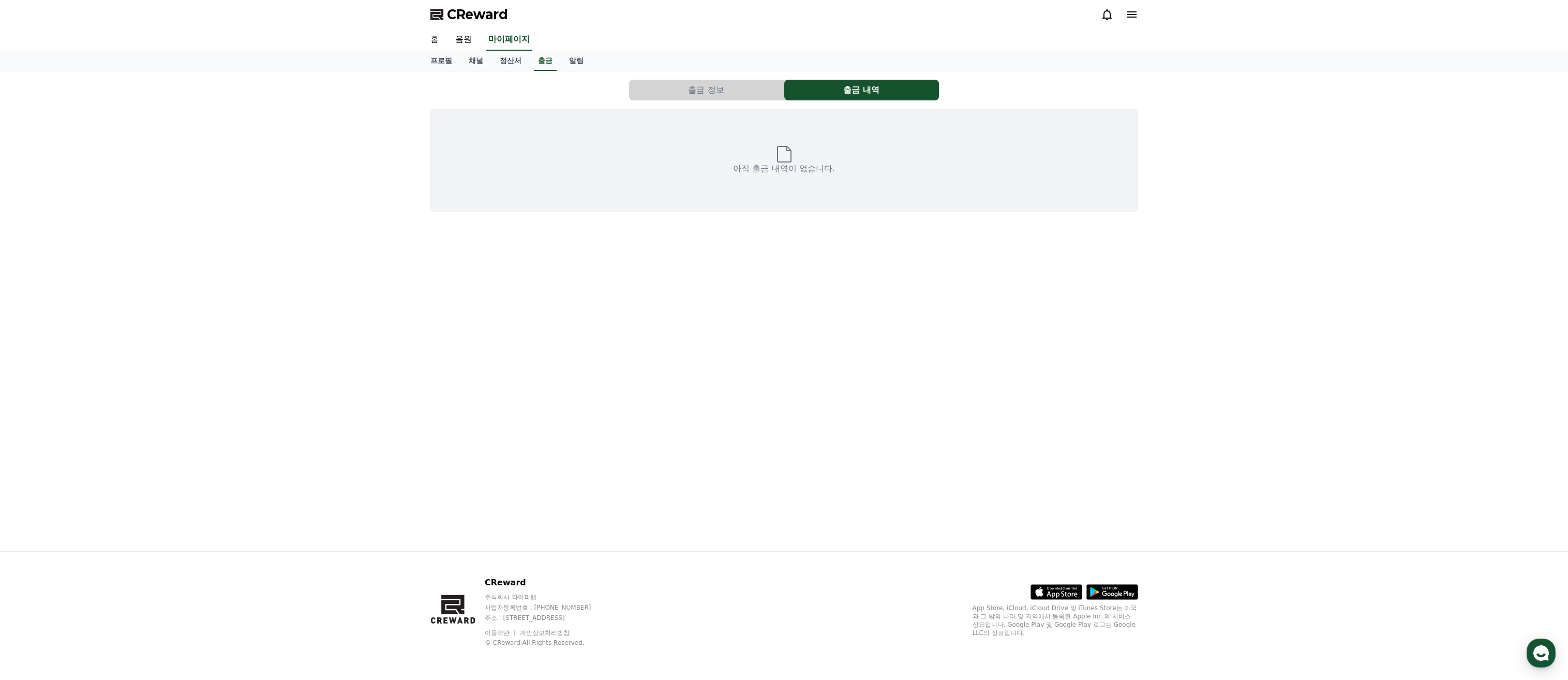
click at [533, 61] on div "프로필 채널 정산서 출금 알림" at bounding box center [784, 61] width 724 height 20
click at [501, 61] on link "정산서" at bounding box center [510, 61] width 38 height 20
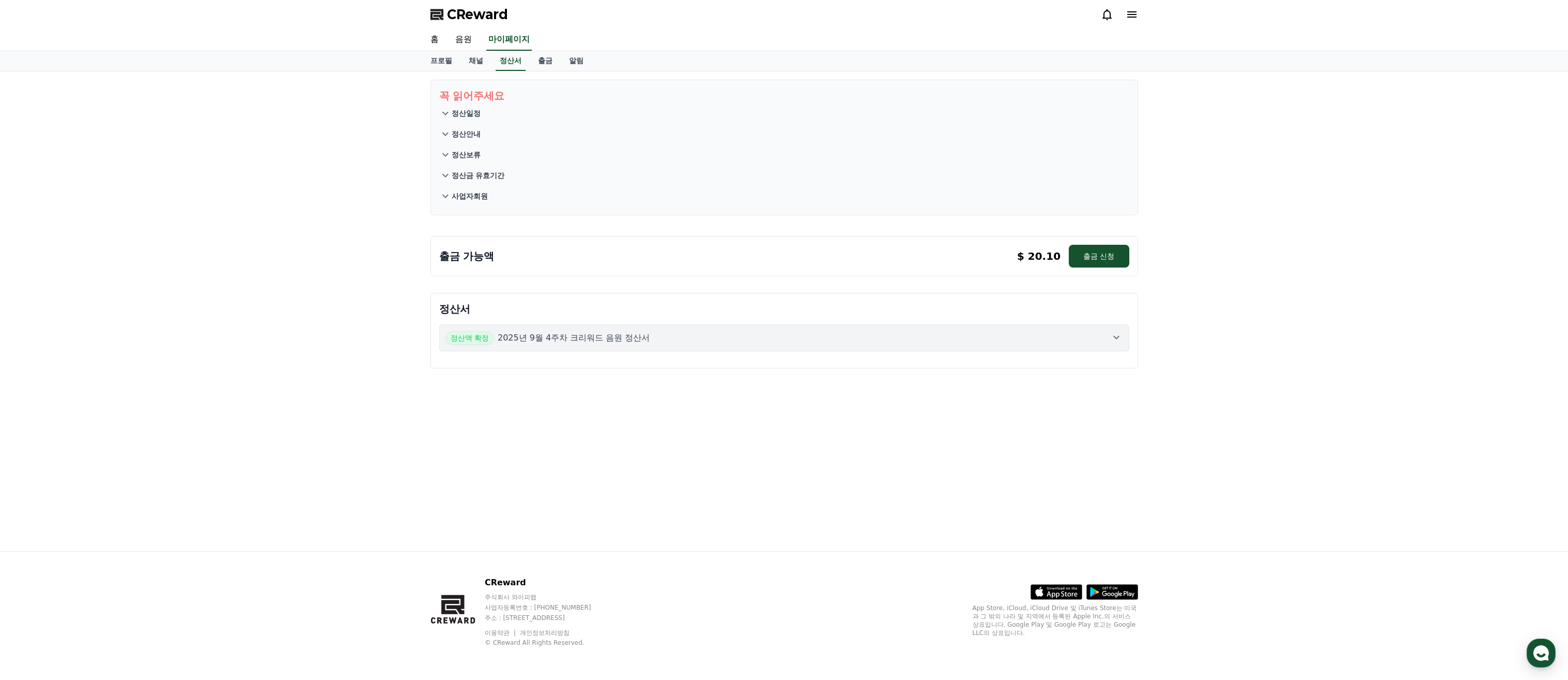
click at [1096, 34] on div "홈 음원 마이페이지" at bounding box center [784, 39] width 724 height 22
click at [1103, 255] on button "출금 신청" at bounding box center [1098, 256] width 60 height 23
click at [1111, 255] on button "출금 신청" at bounding box center [1098, 256] width 60 height 23
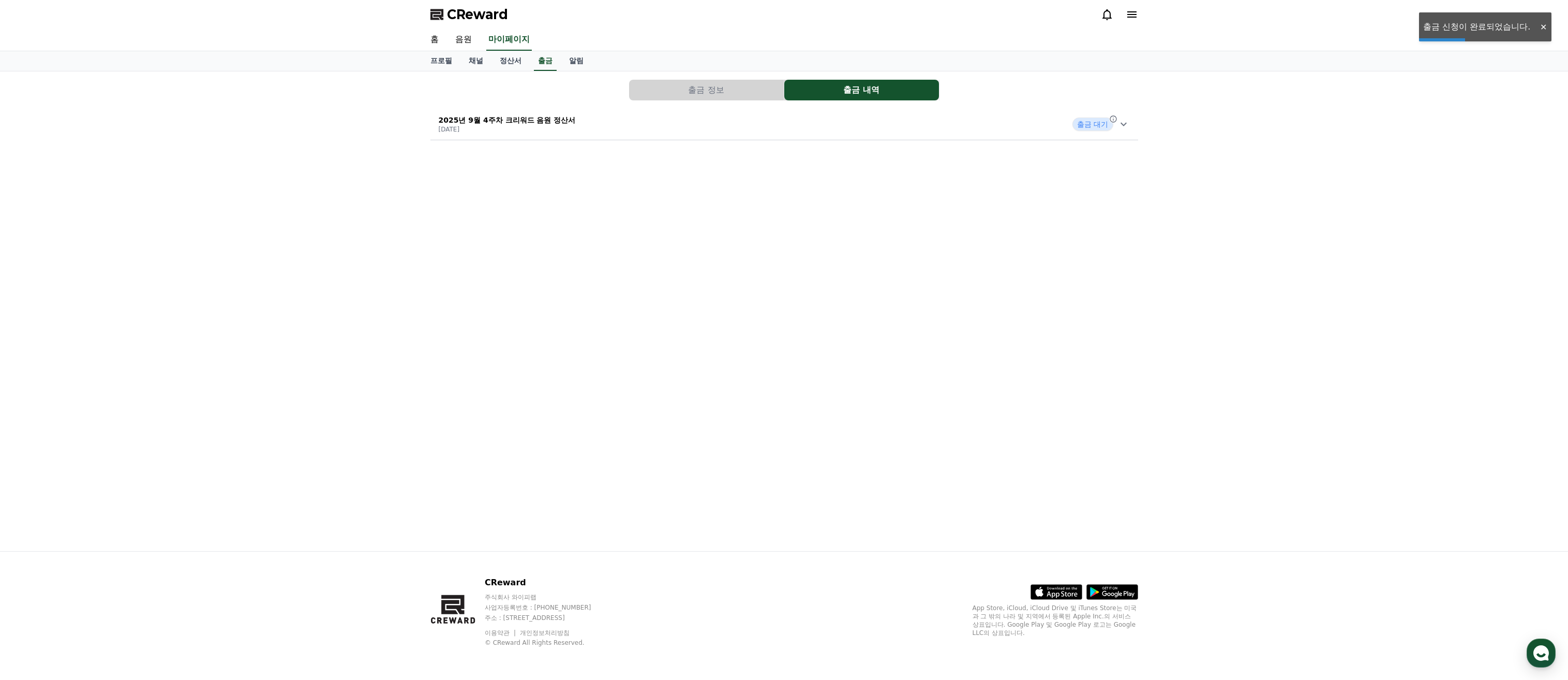
click at [1136, 115] on div "2025년 9월 4주차 크리워드 음원 정산서 [DATE] 출금 대기" at bounding box center [784, 124] width 708 height 27
click at [1129, 117] on div "2025년 9월 4주차 크리워드 음원 정산서 [DATE] 출금 대기" at bounding box center [784, 124] width 708 height 27
click at [732, 90] on button "출금 정보" at bounding box center [706, 90] width 155 height 21
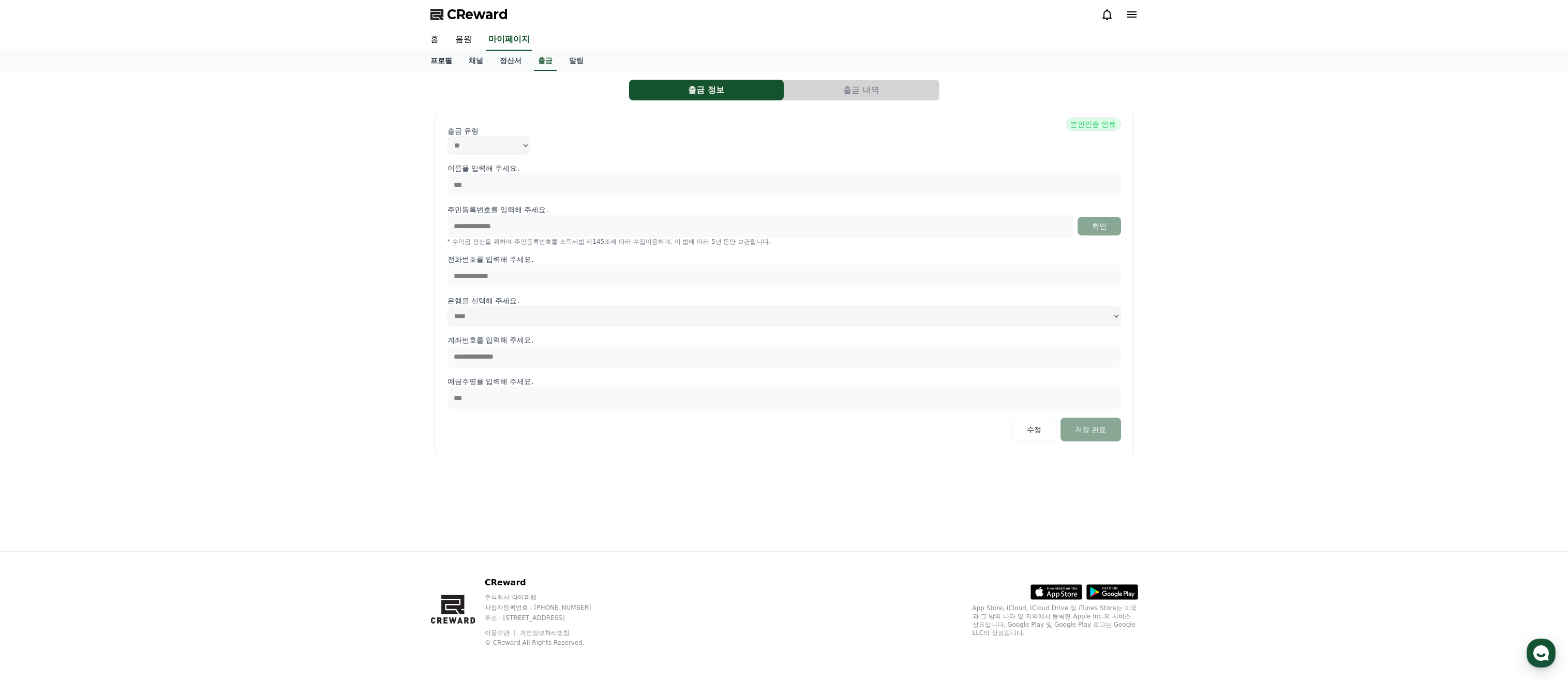
click at [445, 61] on link "프로필" at bounding box center [441, 61] width 38 height 20
select select "**********"
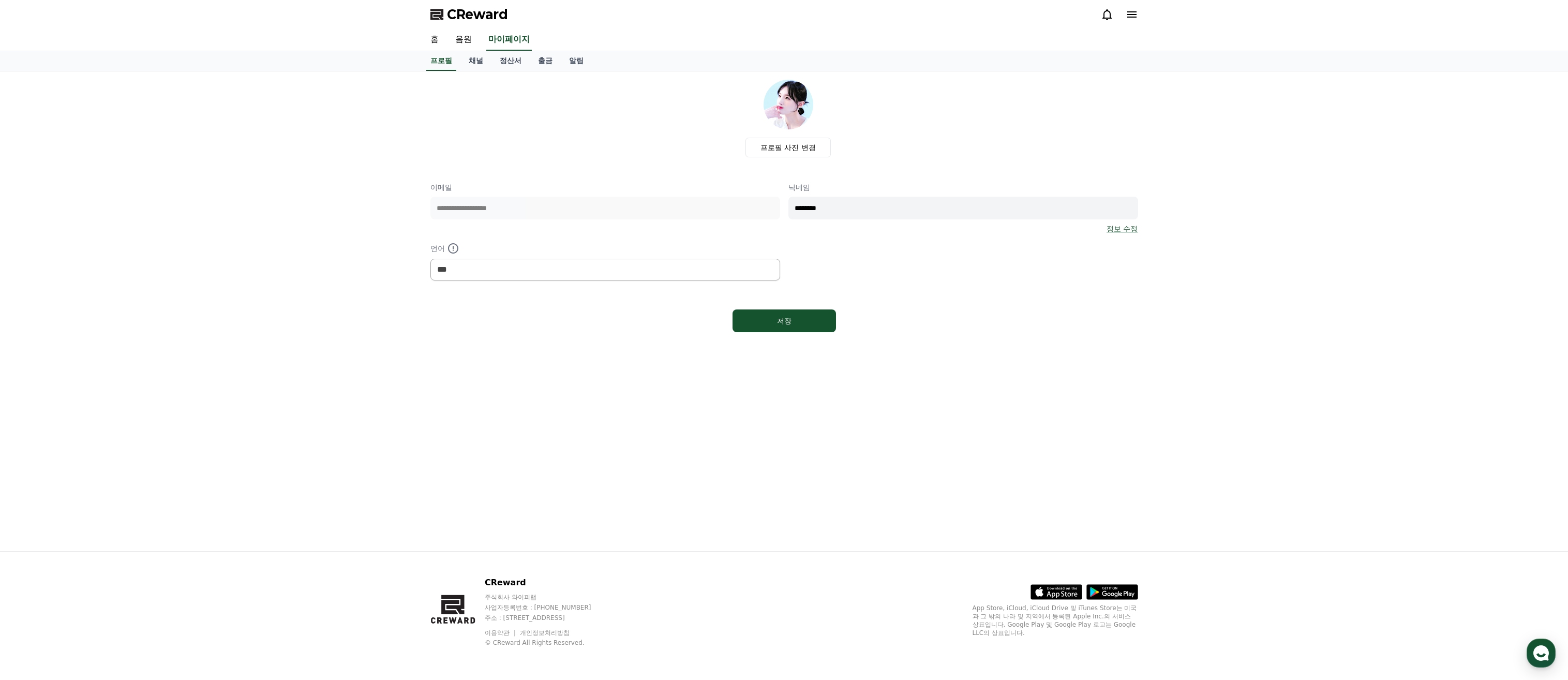
click at [1103, 5] on div "CReward" at bounding box center [784, 14] width 724 height 29
click at [438, 43] on link "홈" at bounding box center [434, 39] width 25 height 22
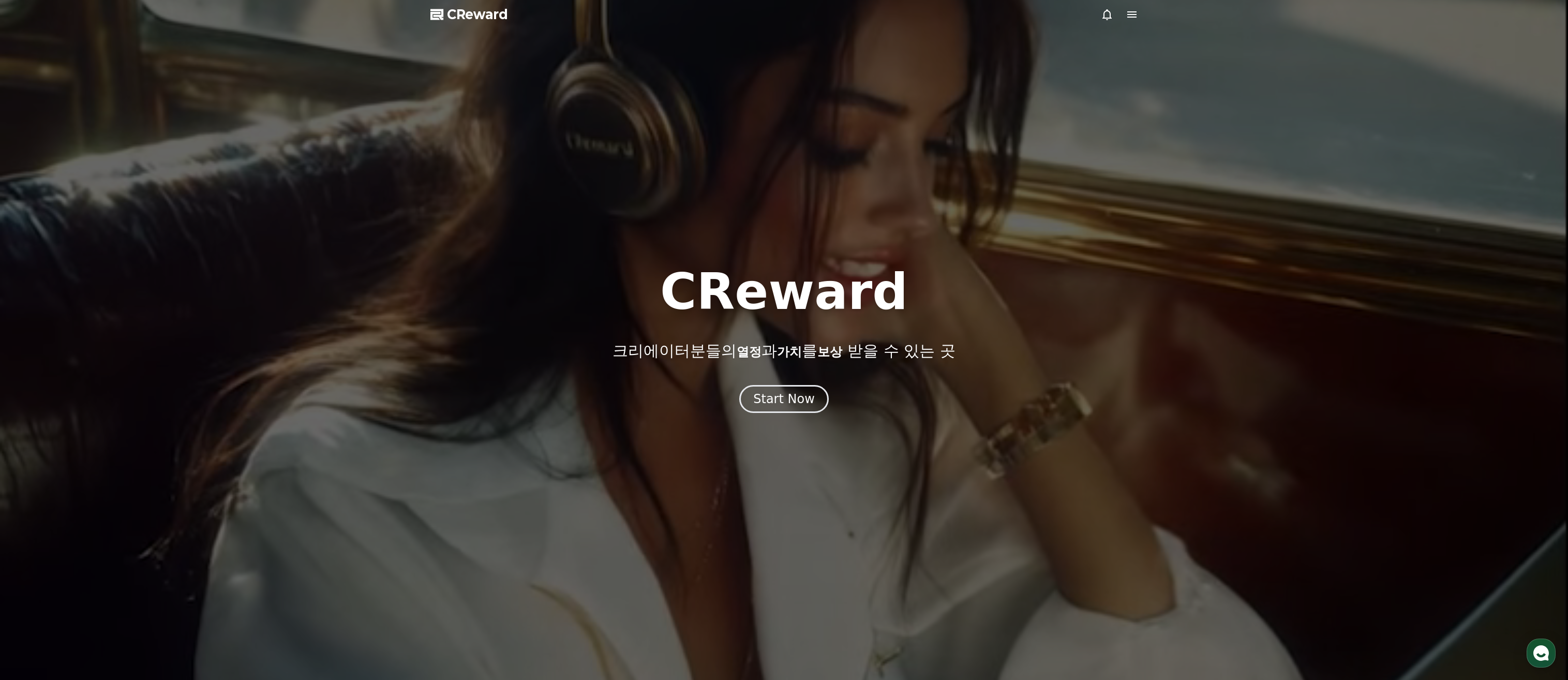
click at [1105, 11] on icon at bounding box center [1107, 15] width 10 height 10
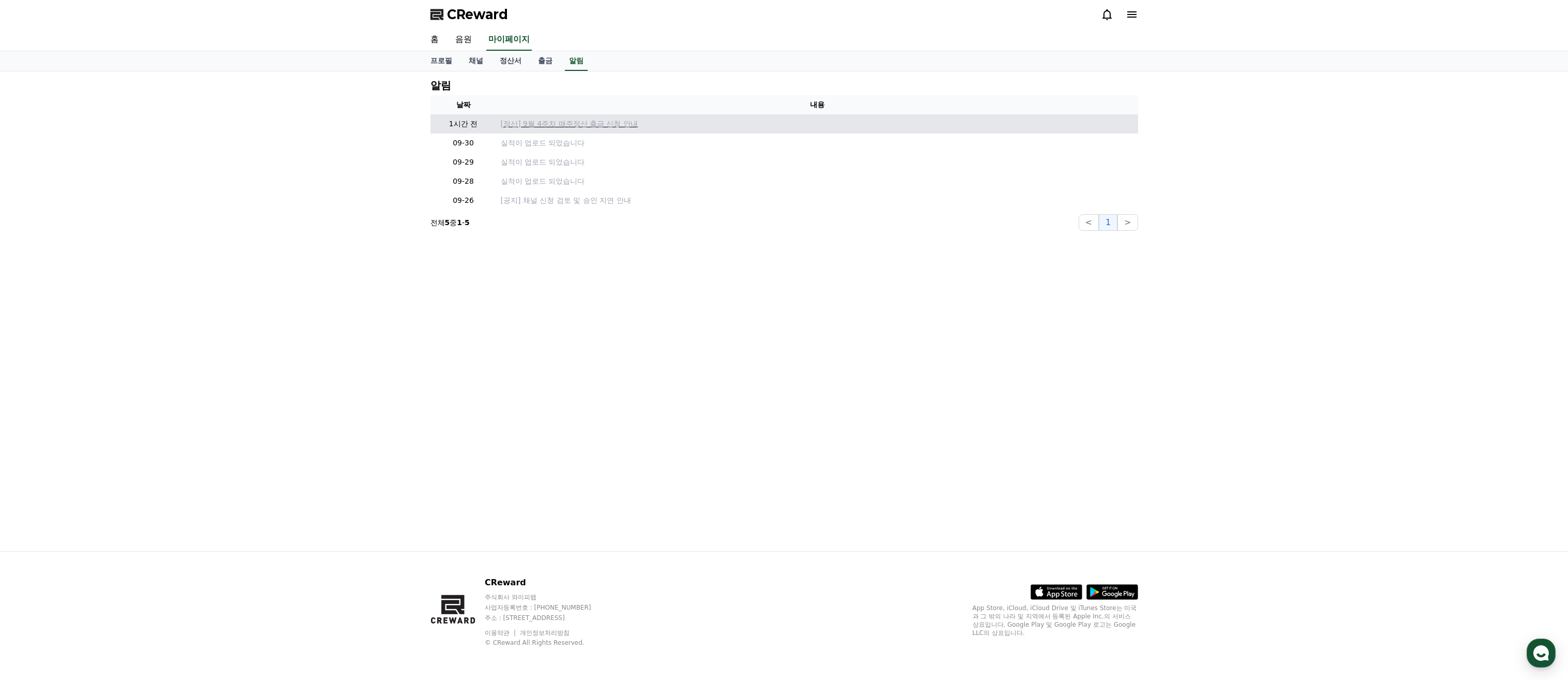
click at [569, 119] on p "[정산] 9월 4주차 매주정산 출금 신청 안내" at bounding box center [817, 124] width 633 height 10
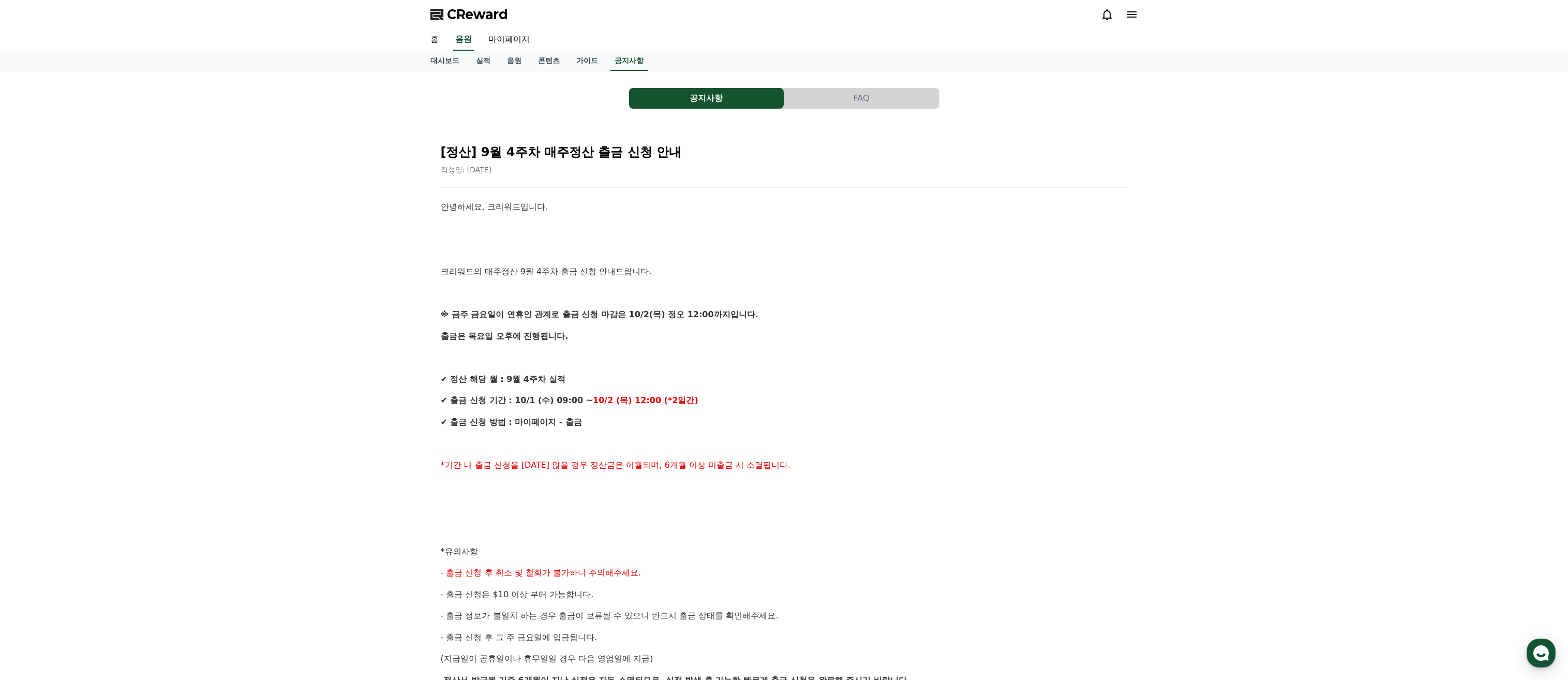
click at [858, 92] on button "FAQ" at bounding box center [862, 98] width 155 height 21
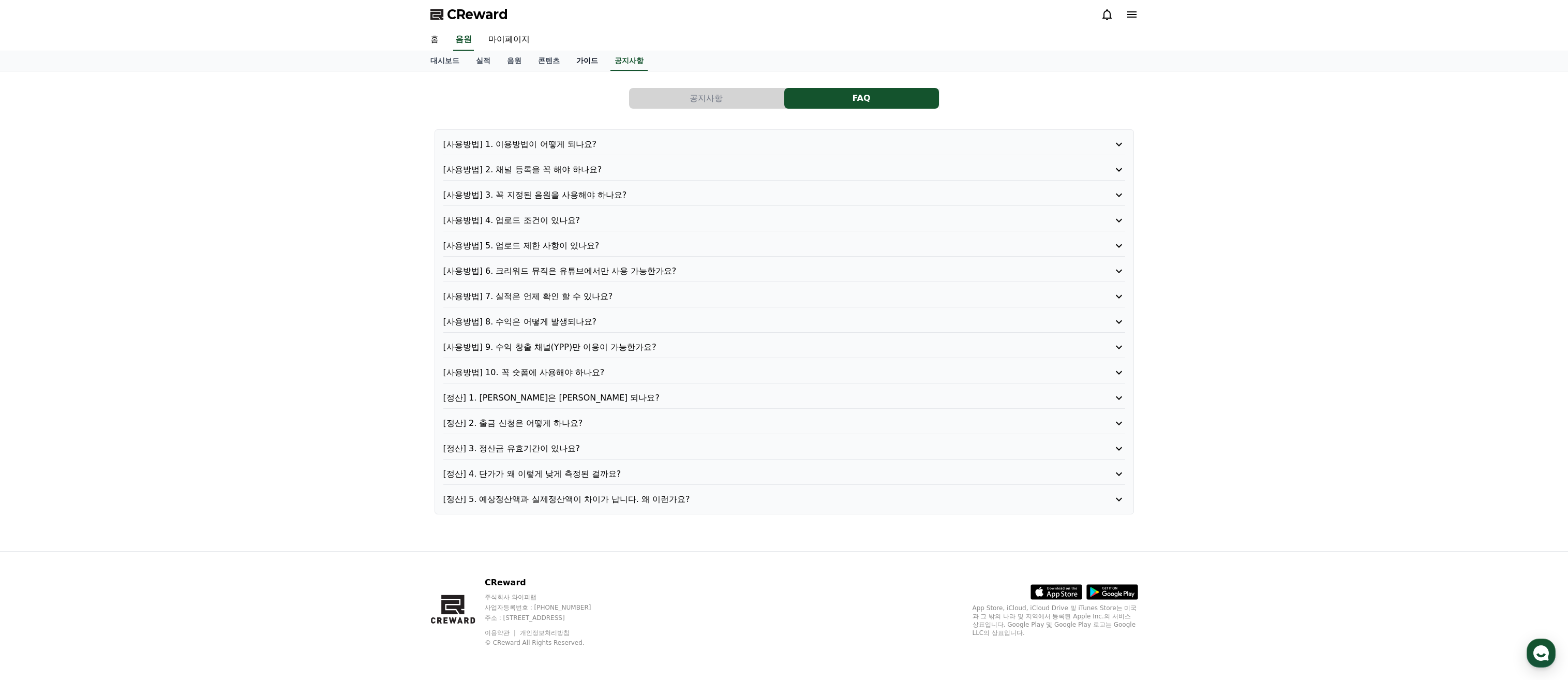
click at [596, 55] on link "가이드" at bounding box center [587, 61] width 38 height 20
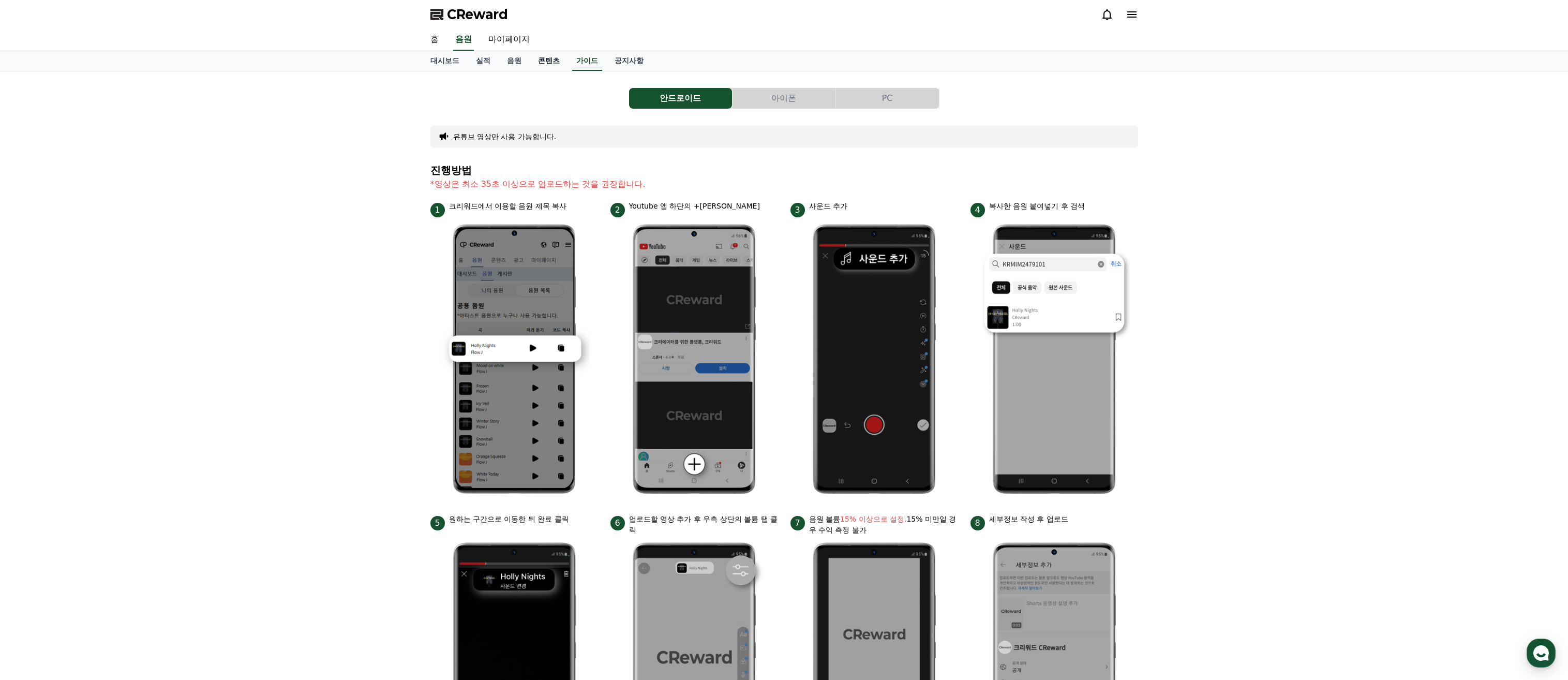
click at [555, 53] on link "콘텐츠" at bounding box center [548, 61] width 38 height 20
click at [546, 53] on link "콘텐츠" at bounding box center [548, 61] width 30 height 20
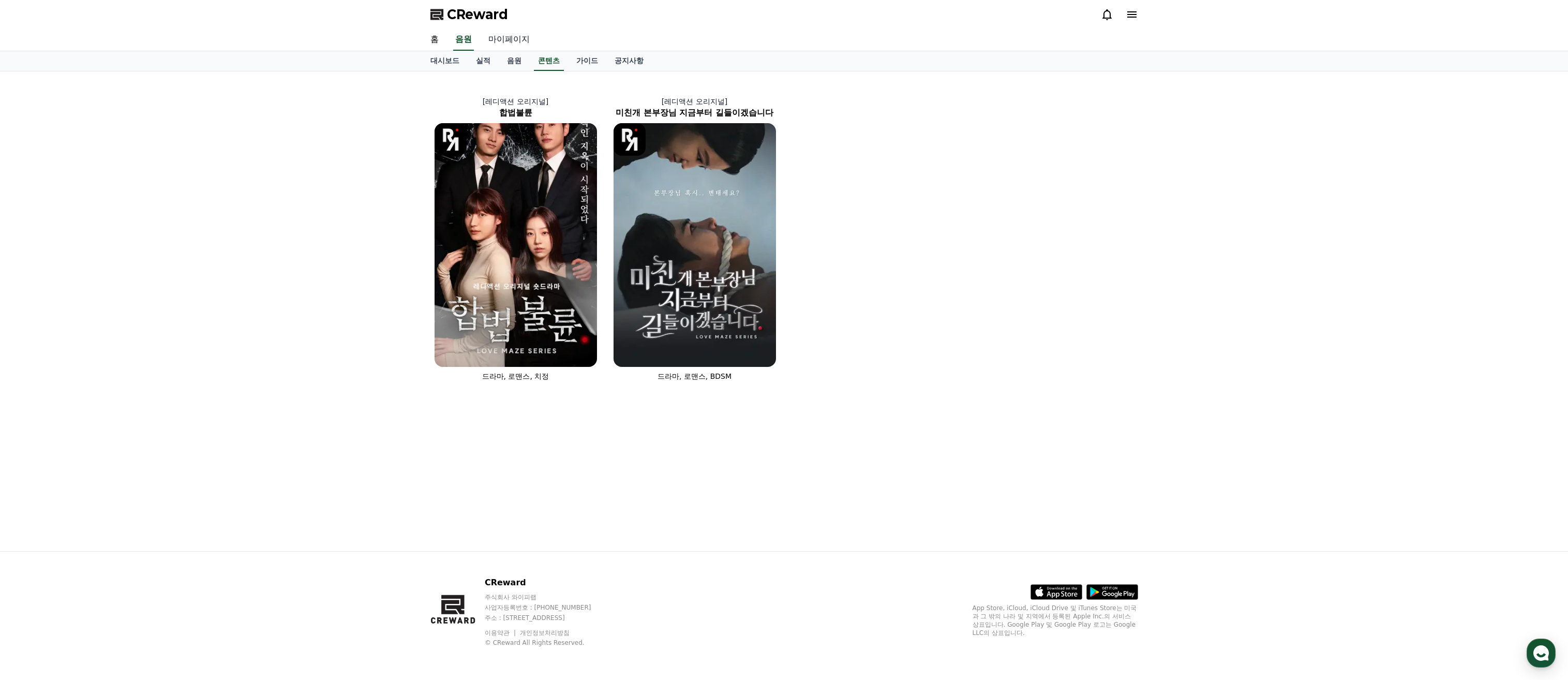
click at [482, 49] on link "마이페이지" at bounding box center [508, 39] width 58 height 22
select select "**********"
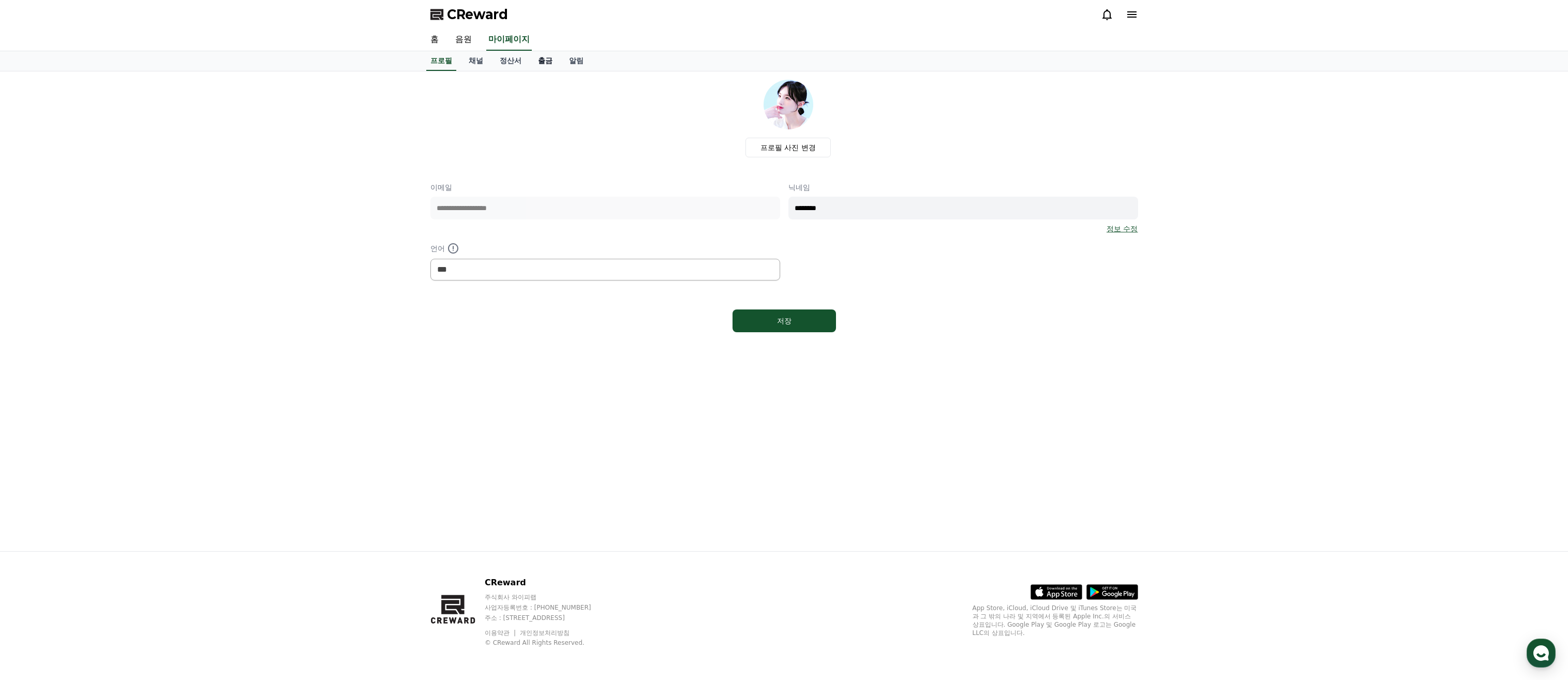
click at [544, 71] on link "출금" at bounding box center [545, 61] width 31 height 20
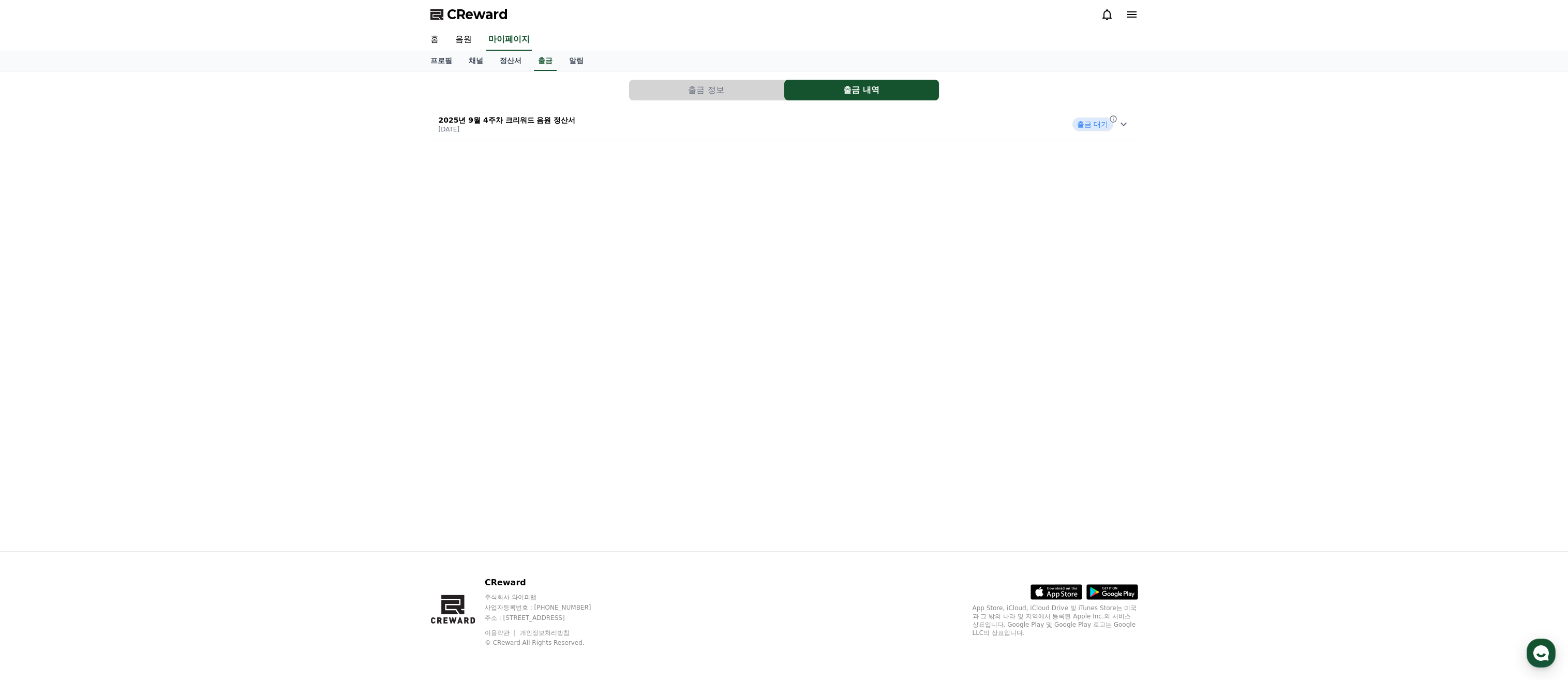
click at [692, 86] on button "출금 정보" at bounding box center [706, 90] width 155 height 21
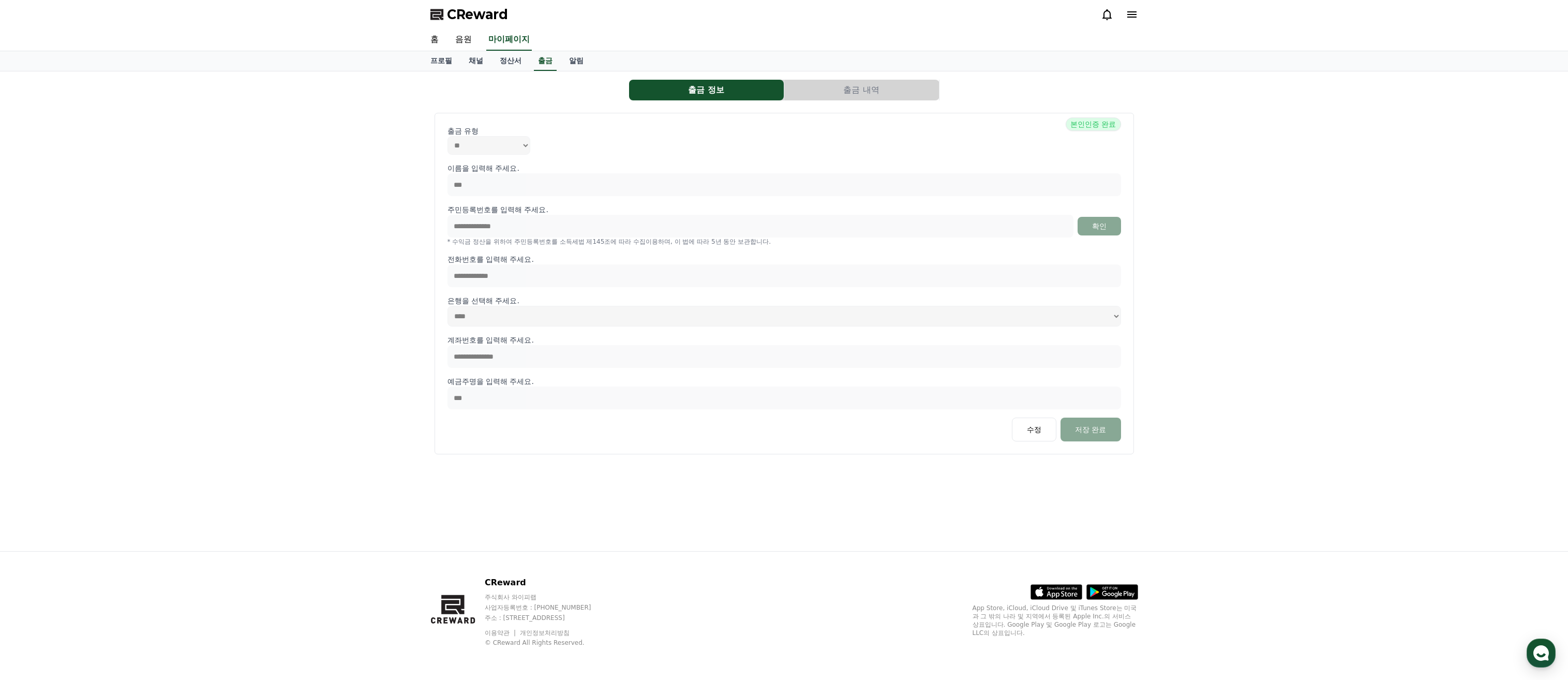
click at [989, 144] on div "출금 유형 ** ***" at bounding box center [784, 139] width 673 height 29
click at [447, 65] on link "프로필" at bounding box center [441, 61] width 38 height 20
select select "**********"
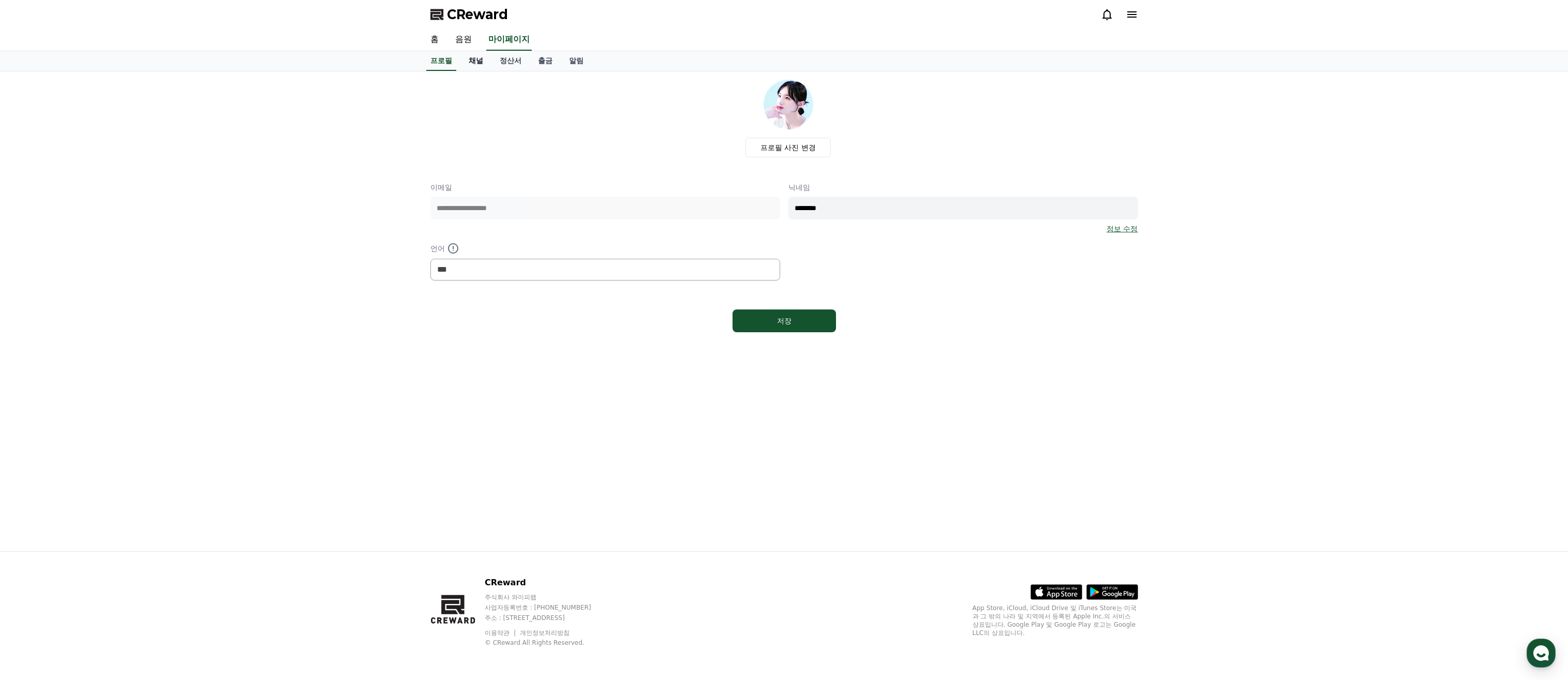
click at [476, 65] on link "채널" at bounding box center [476, 61] width 31 height 20
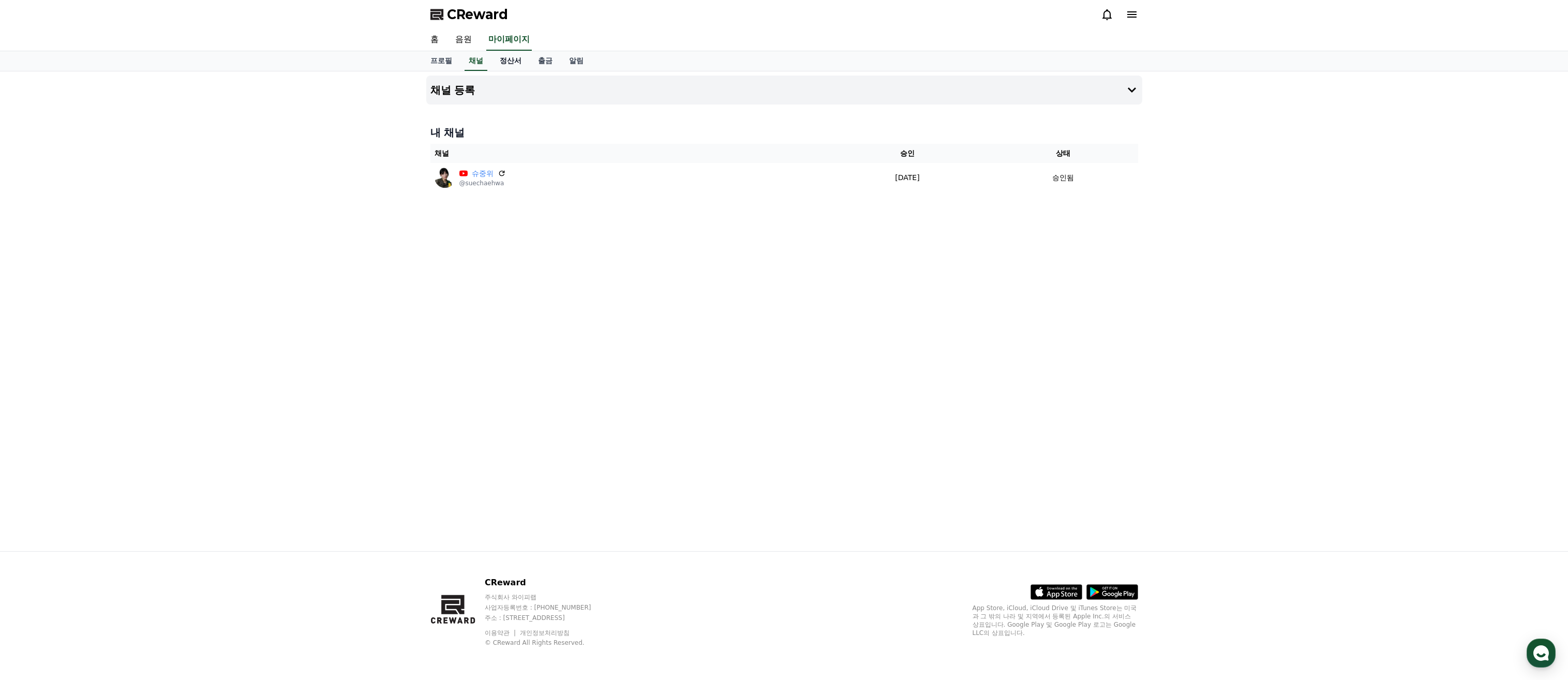
click at [519, 61] on link "정산서" at bounding box center [510, 61] width 38 height 20
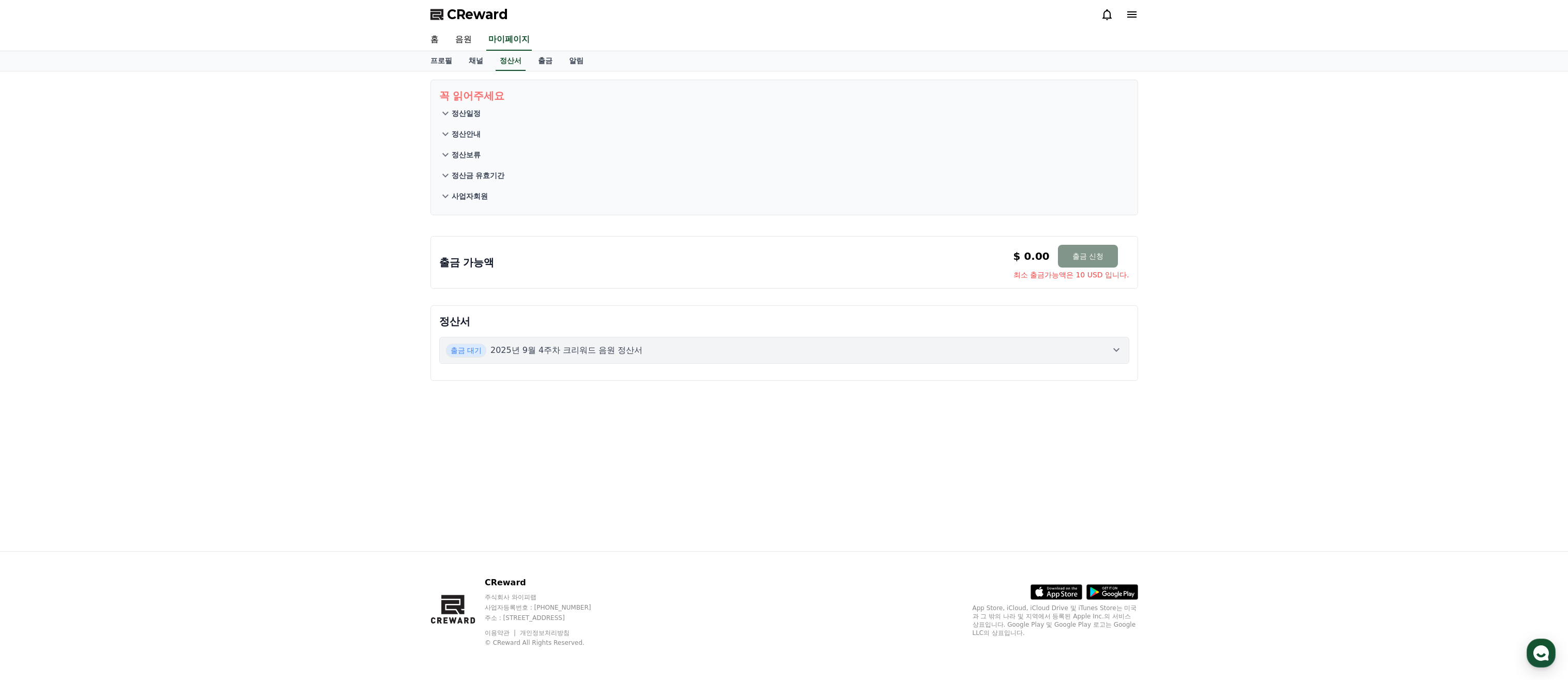
click at [1072, 264] on button "출금 신청" at bounding box center [1087, 256] width 60 height 23
drag, startPoint x: 777, startPoint y: 205, endPoint x: 512, endPoint y: 95, distance: 286.9
click at [744, 189] on button "사업자회원" at bounding box center [784, 196] width 690 height 21
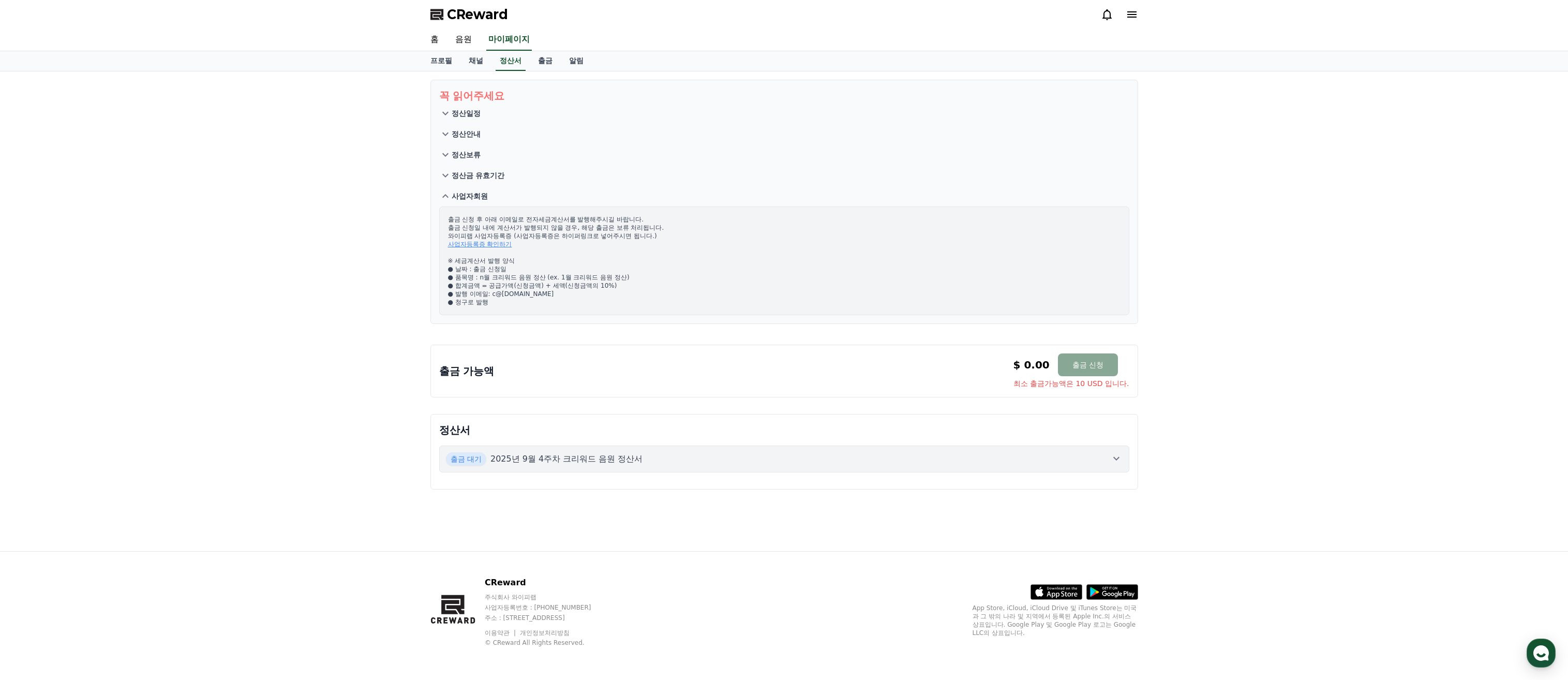
click at [436, 25] on div "CReward" at bounding box center [784, 14] width 724 height 29
drag, startPoint x: 298, startPoint y: 241, endPoint x: 405, endPoint y: 77, distance: 195.8
click at [301, 241] on div "꼭 읽어주세요 정산일정 정산안내 정산보류 정산금 유효기간 사업자회원 출금 신청 후 아래 이메일로 전자세금계산서를 발행해주시길 바랍니다. 출금 …" at bounding box center [784, 311] width 1568 height 480
click at [466, 11] on span "CReward" at bounding box center [477, 14] width 61 height 17
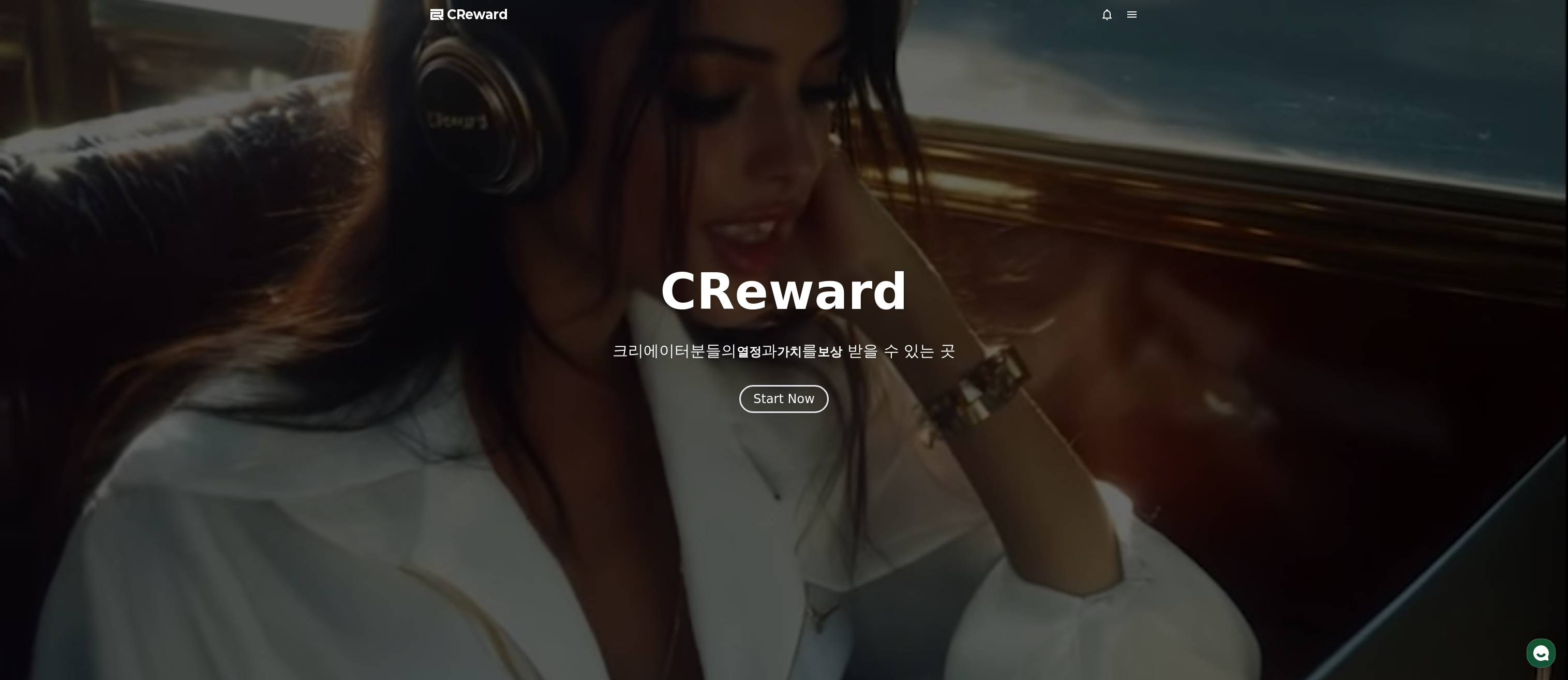
click at [466, 15] on span "CReward" at bounding box center [477, 14] width 61 height 17
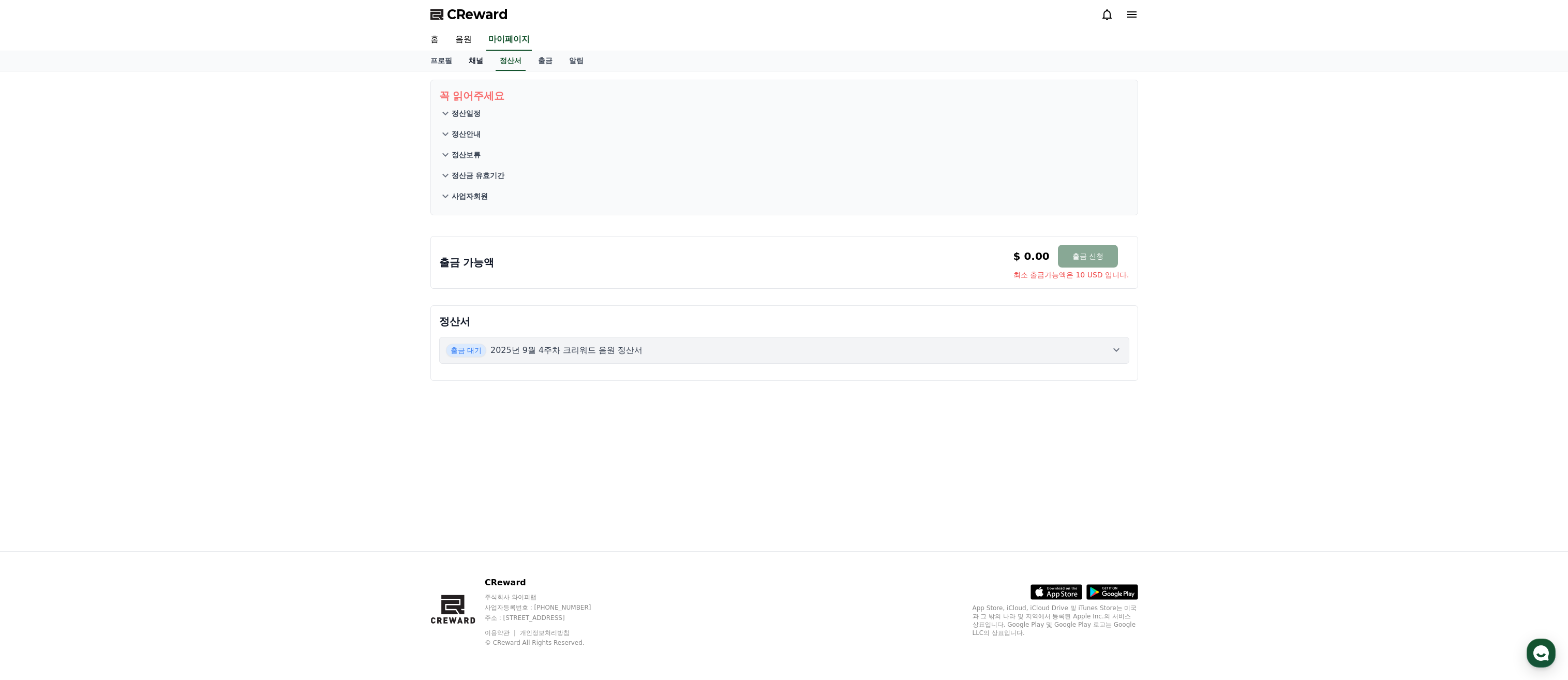
click at [477, 56] on link "채널" at bounding box center [476, 61] width 31 height 20
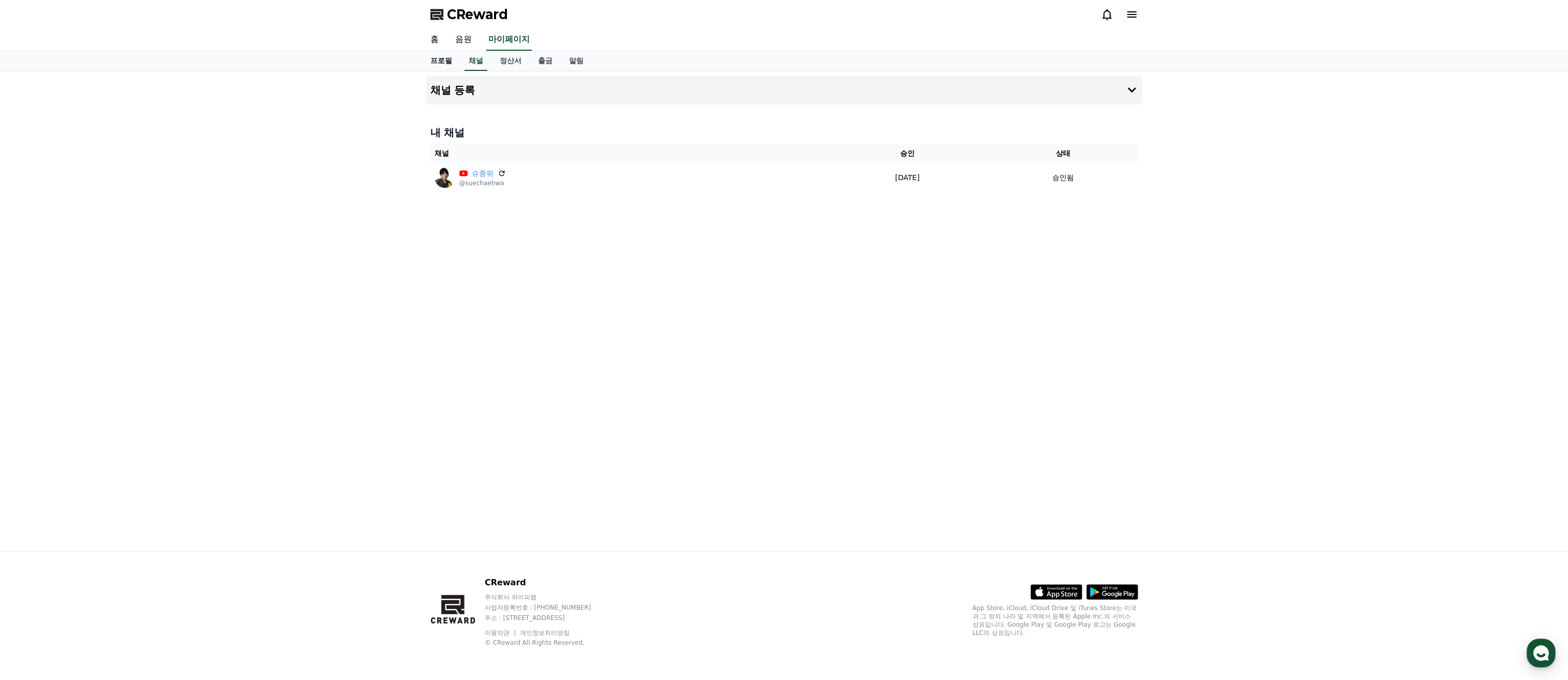
click at [444, 61] on link "프로필" at bounding box center [441, 61] width 38 height 20
select select "**********"
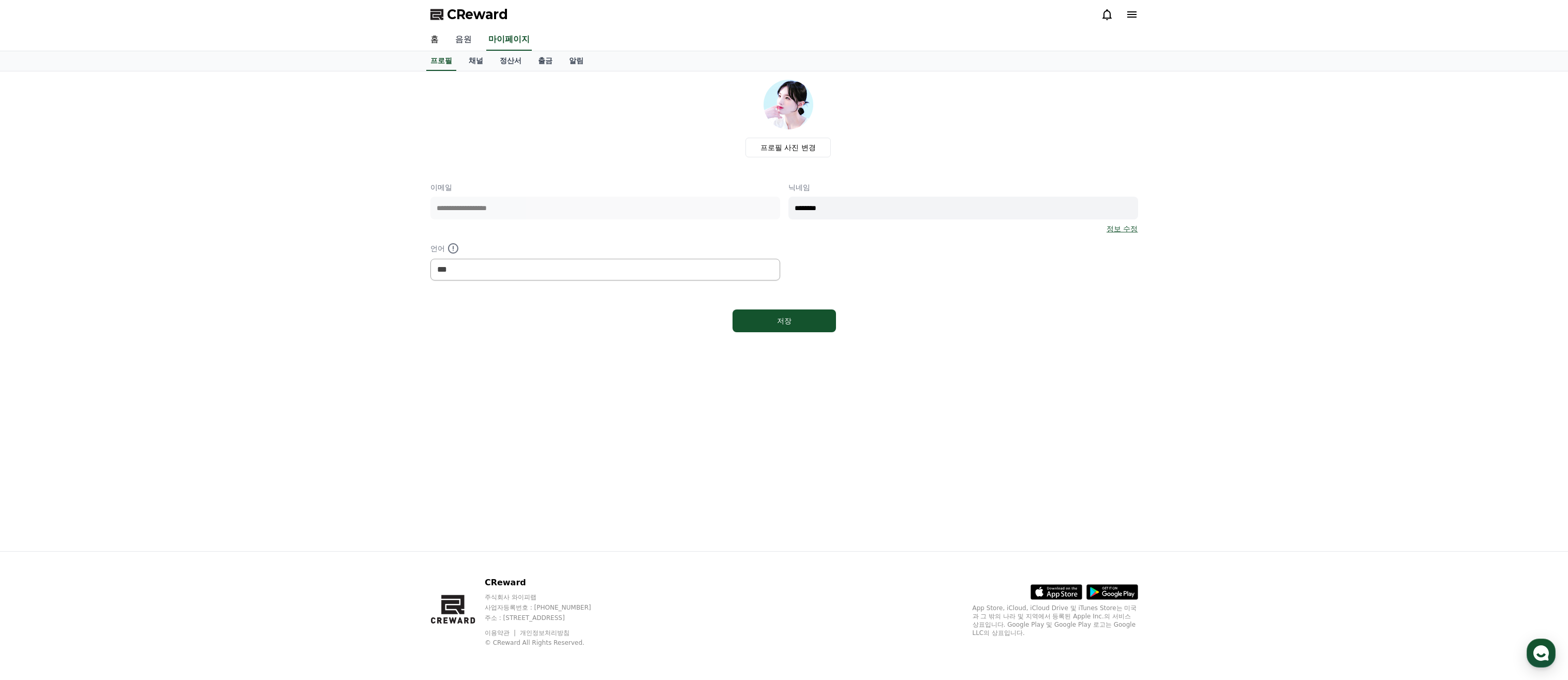
click at [467, 30] on link "음원" at bounding box center [463, 39] width 33 height 22
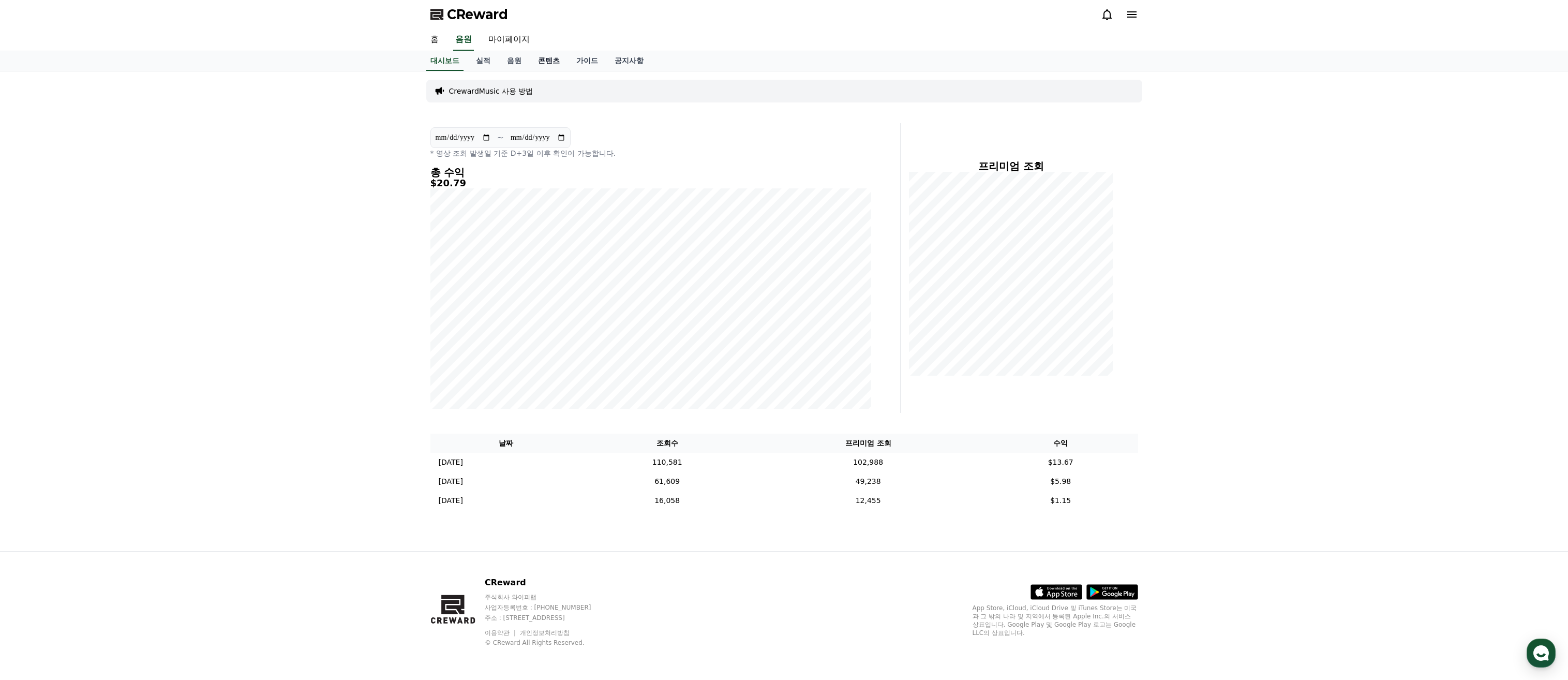
click at [535, 63] on link "콘텐츠" at bounding box center [548, 61] width 38 height 20
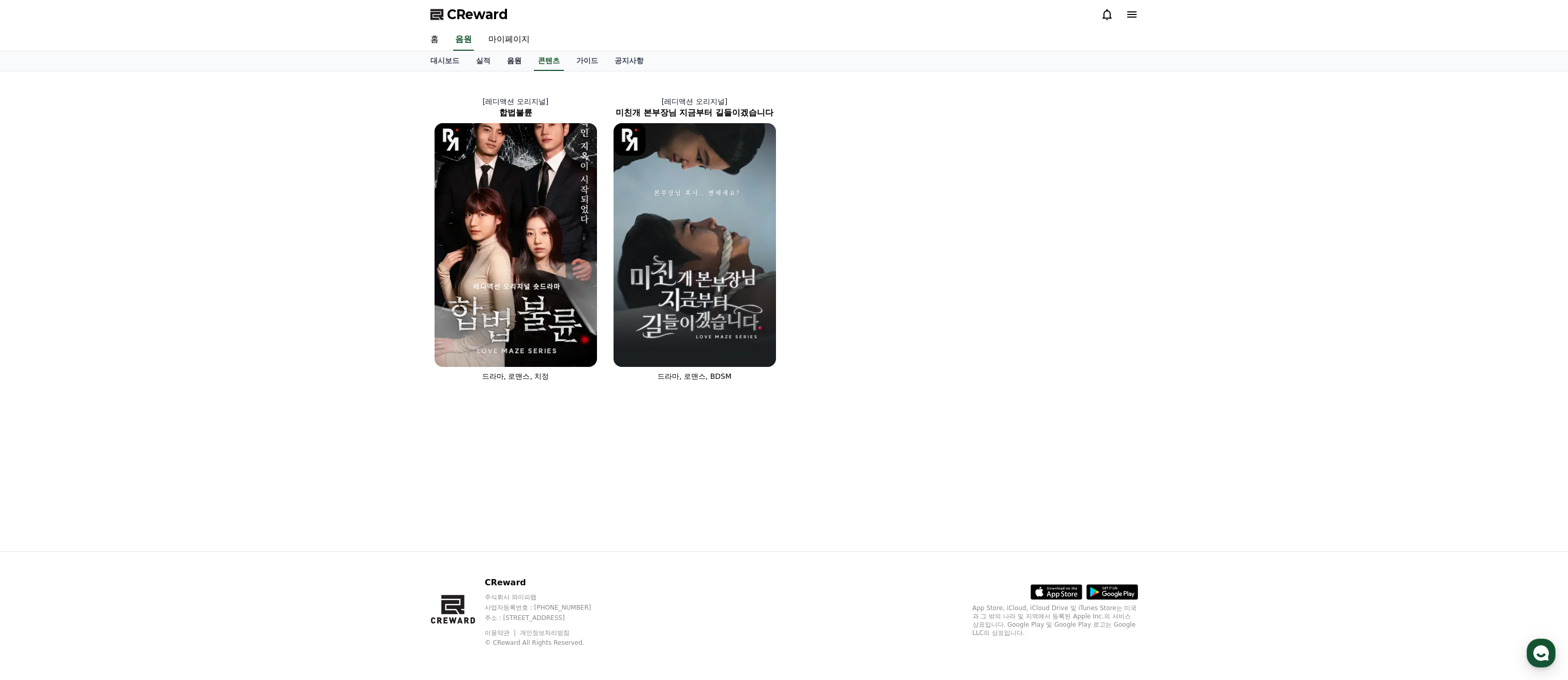
click at [510, 62] on link "음원" at bounding box center [515, 61] width 31 height 20
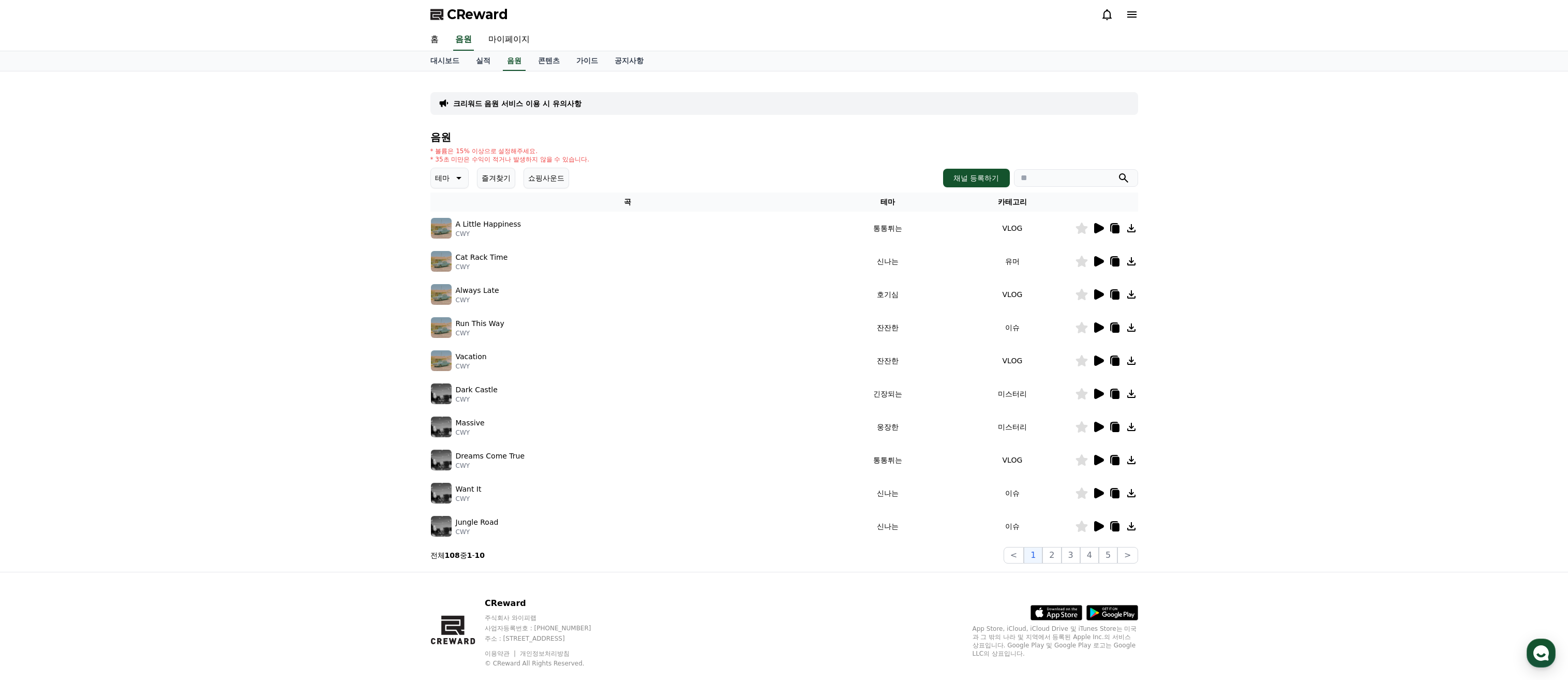
click at [461, 175] on icon at bounding box center [458, 178] width 12 height 12
click at [441, 295] on button "코믹한" at bounding box center [447, 290] width 30 height 23
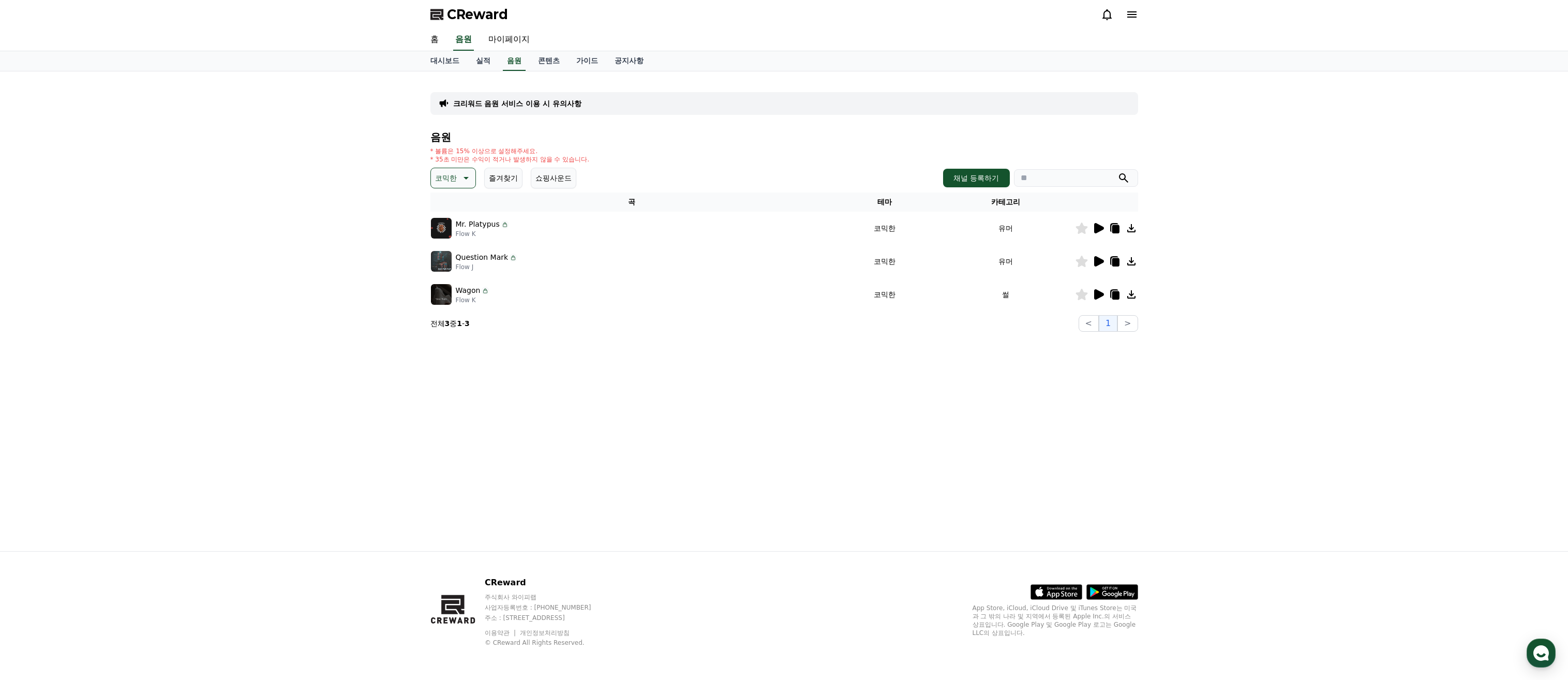
click at [1087, 290] on icon at bounding box center [1081, 293] width 12 height 11
click at [1101, 291] on icon at bounding box center [1098, 294] width 12 height 12
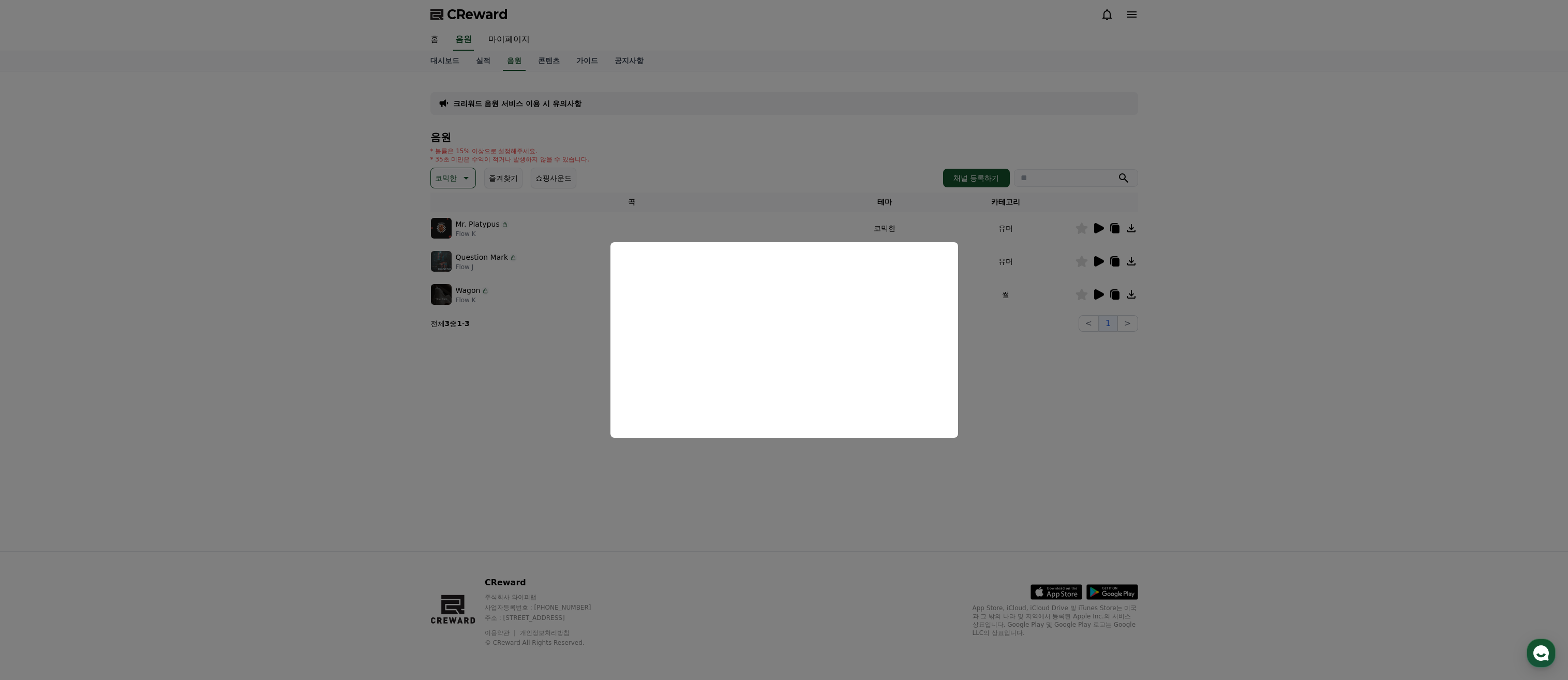
click at [1092, 288] on button at bounding box center [1098, 294] width 12 height 12
click at [826, 564] on button "close modal" at bounding box center [784, 340] width 1568 height 680
click at [853, 315] on section "전체 3 중 1 - 3 < 1 >" at bounding box center [784, 323] width 708 height 17
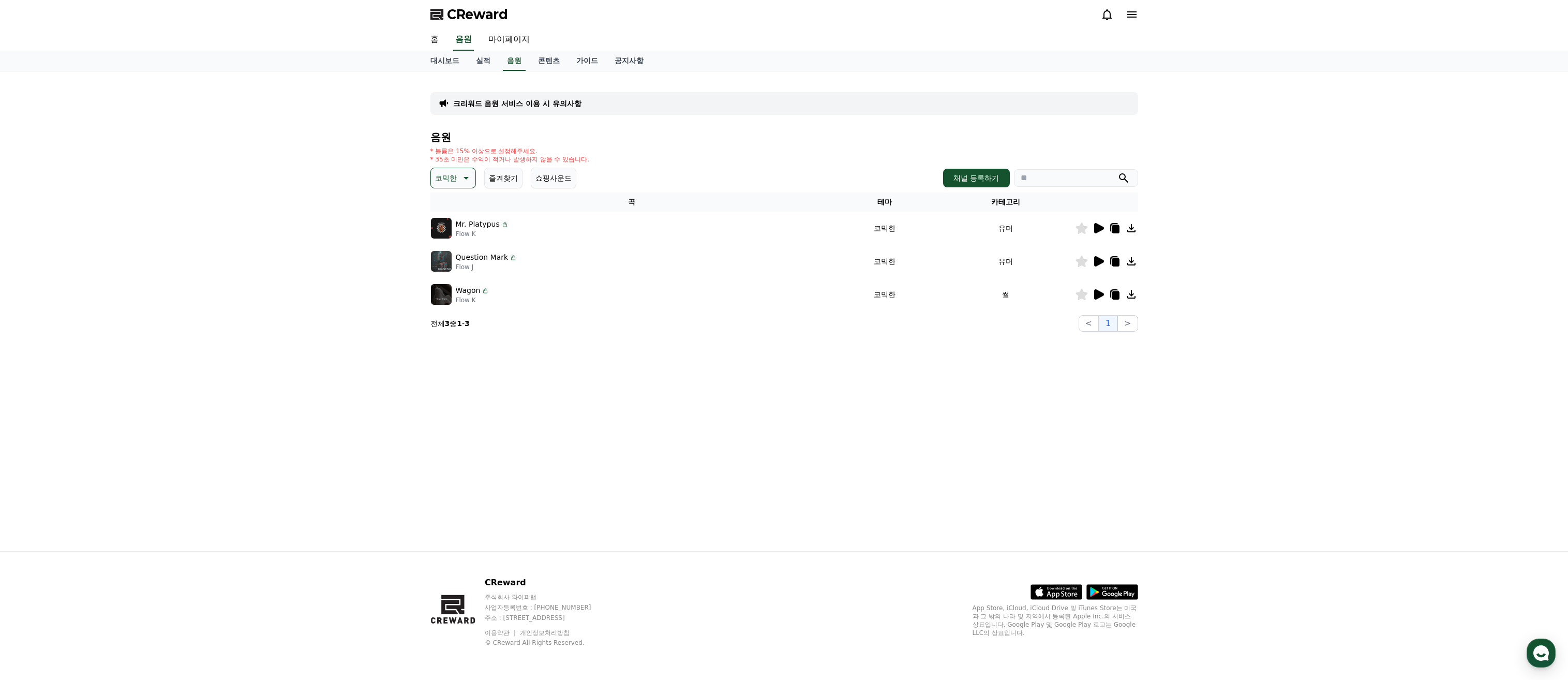
click at [1100, 288] on icon at bounding box center [1098, 294] width 12 height 12
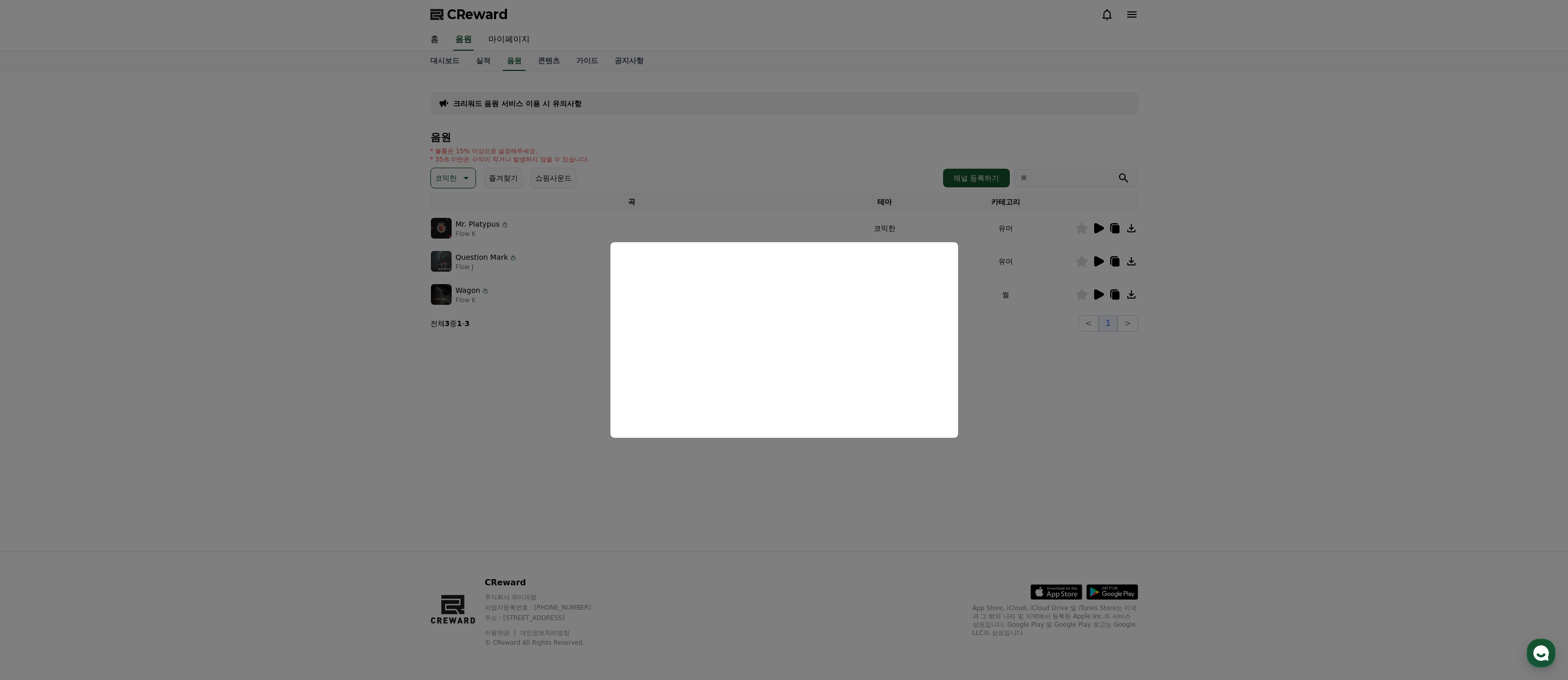
click at [407, 401] on button "close modal" at bounding box center [784, 340] width 1568 height 680
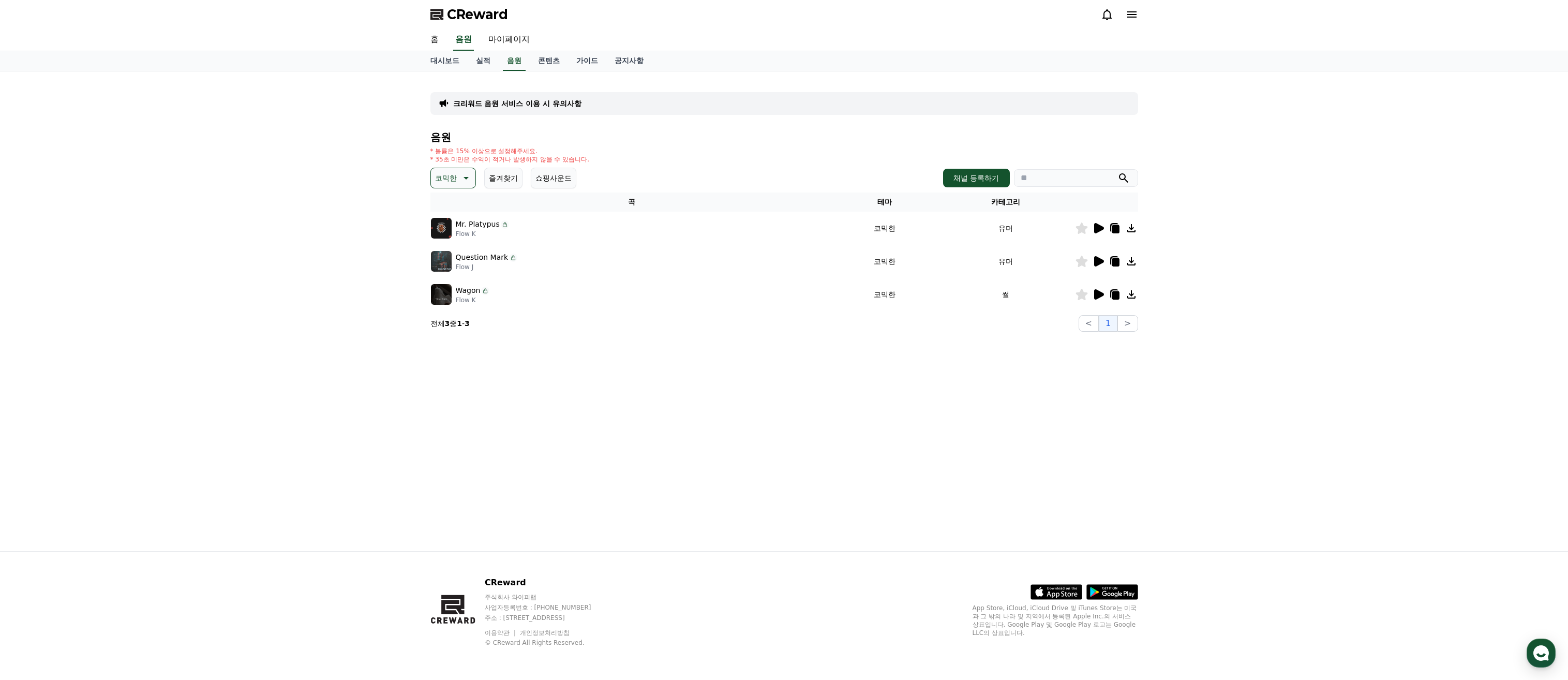
click at [441, 253] on img at bounding box center [441, 261] width 21 height 21
click at [1097, 264] on icon at bounding box center [1098, 261] width 10 height 10
